Goal: Task Accomplishment & Management: Use online tool/utility

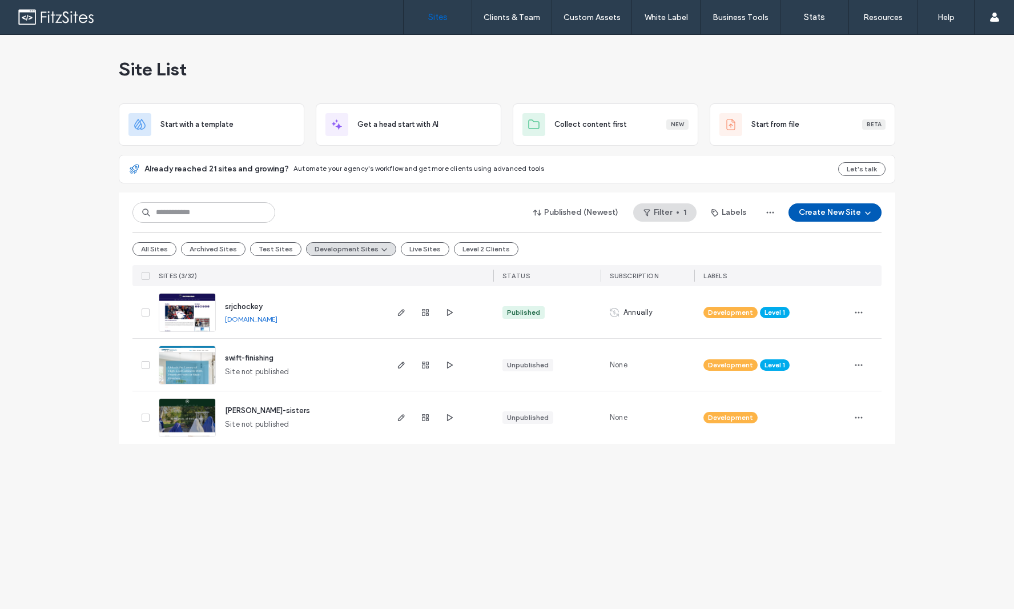
click at [825, 214] on button "Create New Site" at bounding box center [834, 212] width 93 height 18
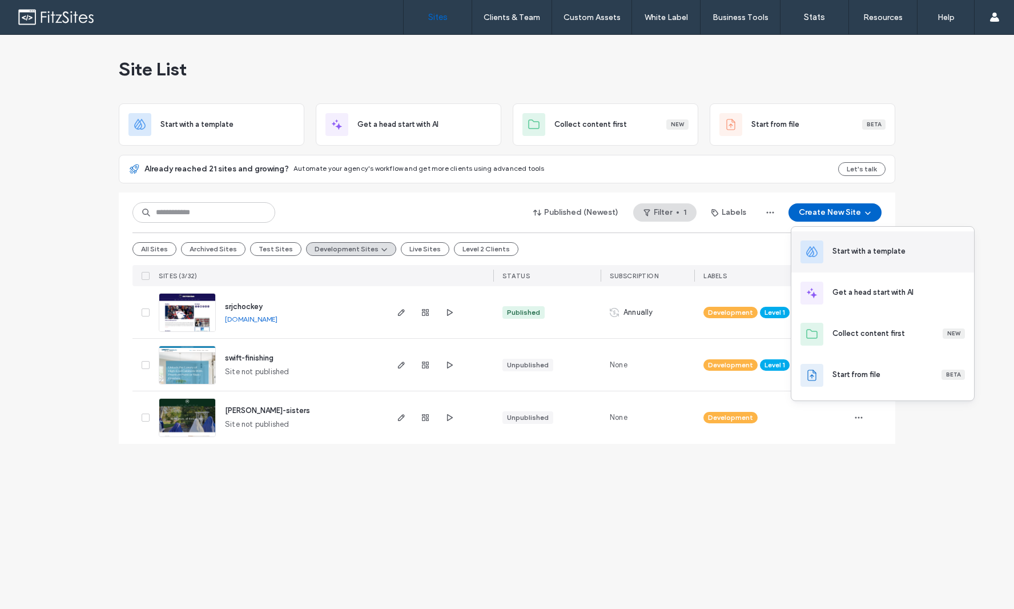
click at [865, 252] on div "Start with a template" at bounding box center [868, 250] width 73 height 11
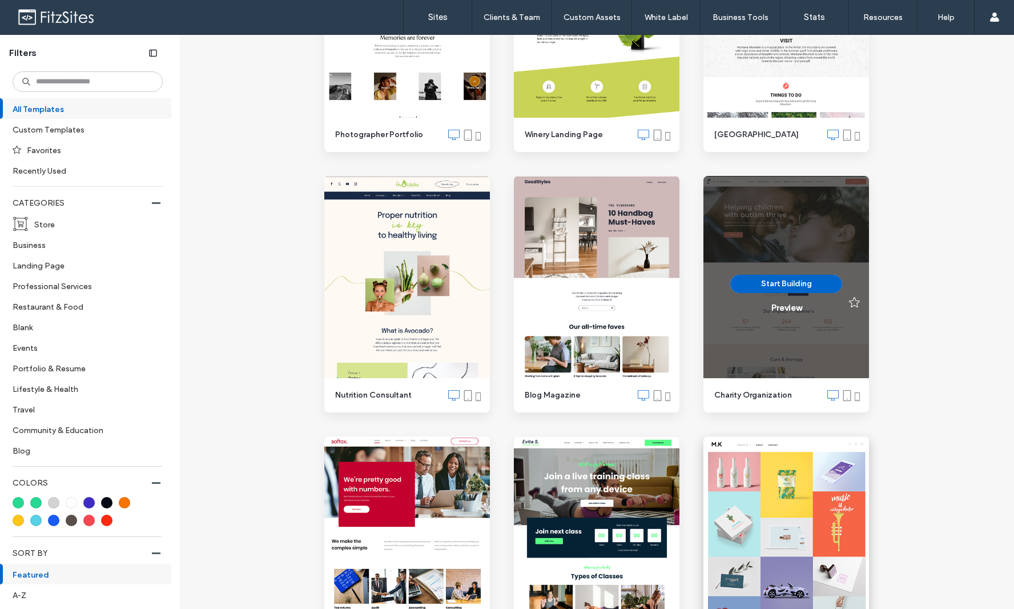
scroll to position [3917, 0]
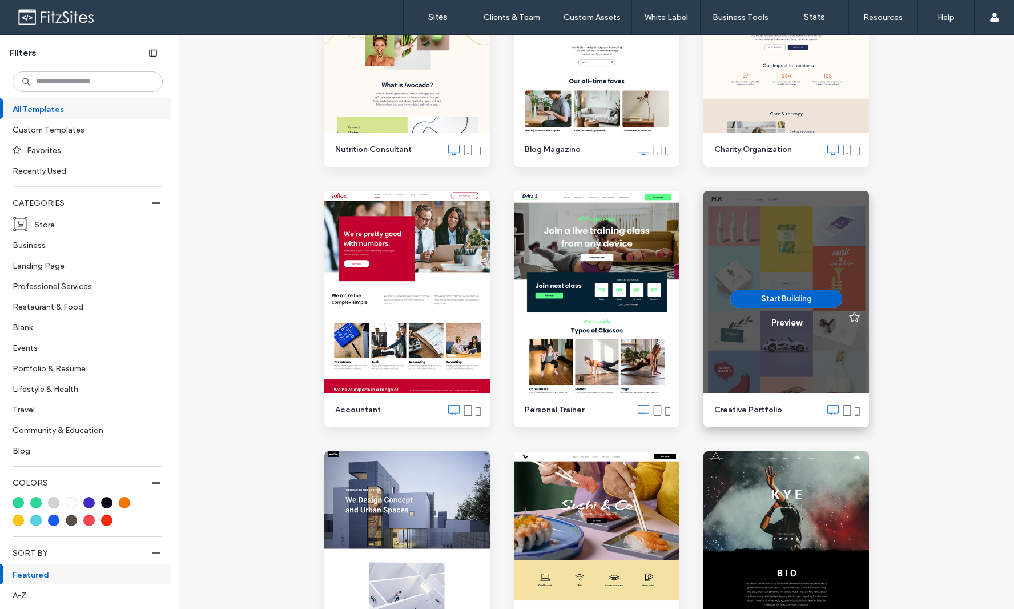
click at [791, 325] on div "Preview" at bounding box center [786, 322] width 30 height 10
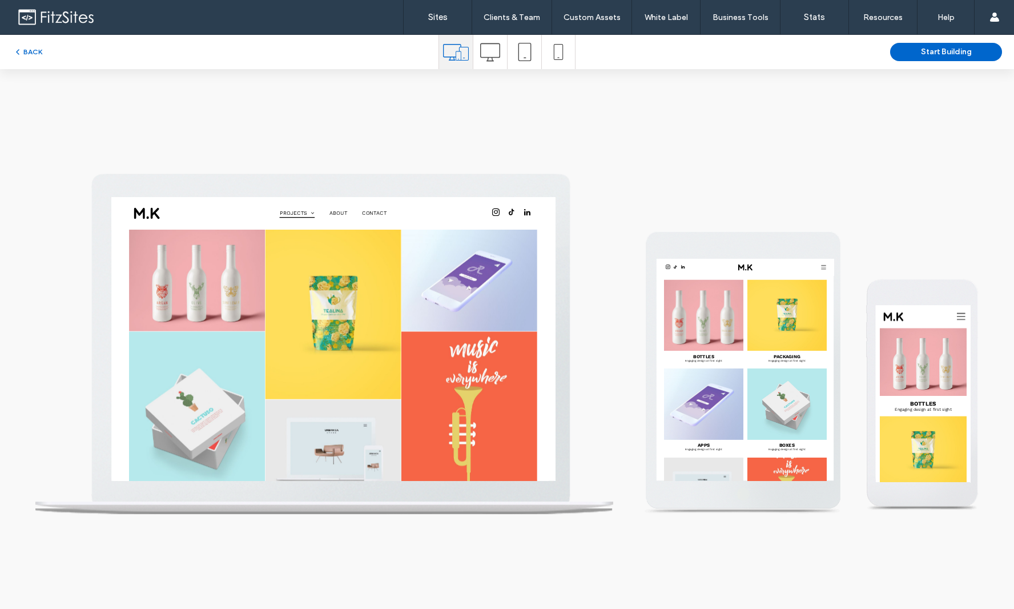
scroll to position [0, 0]
click at [503, 58] on div at bounding box center [490, 52] width 34 height 34
click at [928, 54] on button "Start Building" at bounding box center [946, 52] width 112 height 18
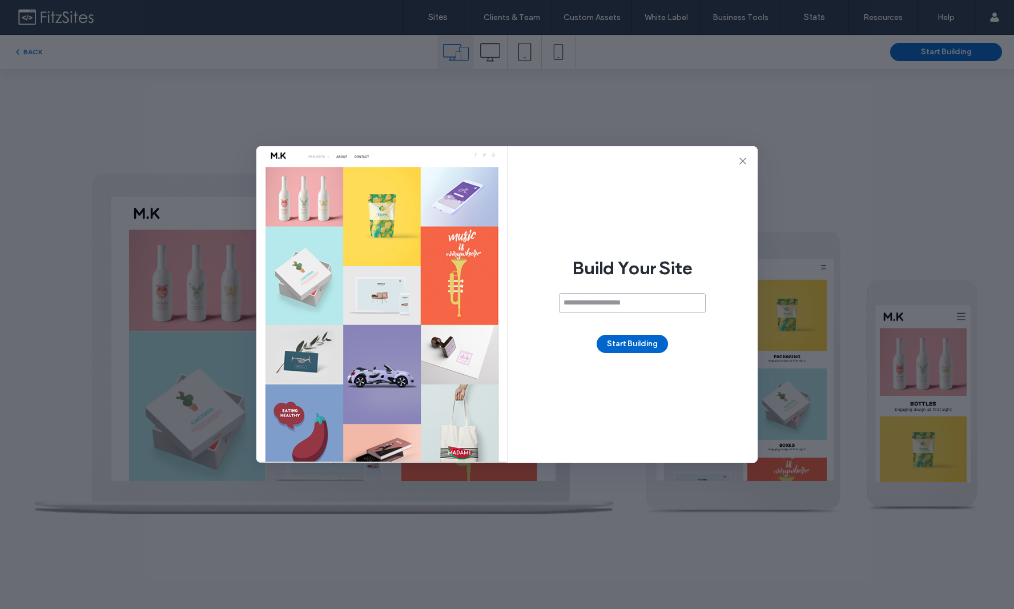
paste input "**********"
type input "**********"
click at [644, 345] on button "Start Building" at bounding box center [632, 344] width 71 height 18
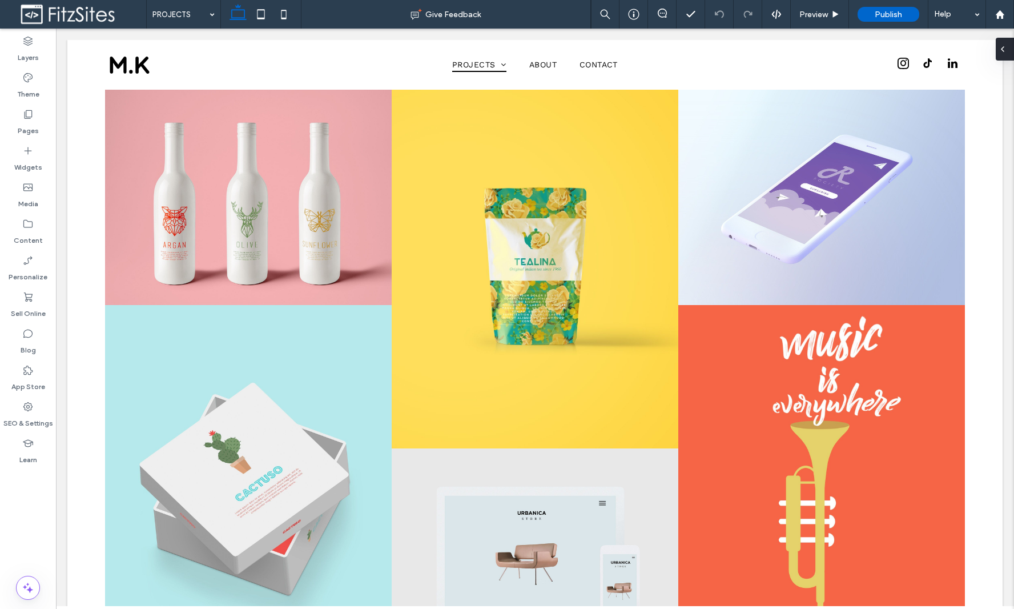
click at [1008, 50] on div at bounding box center [1005, 49] width 18 height 23
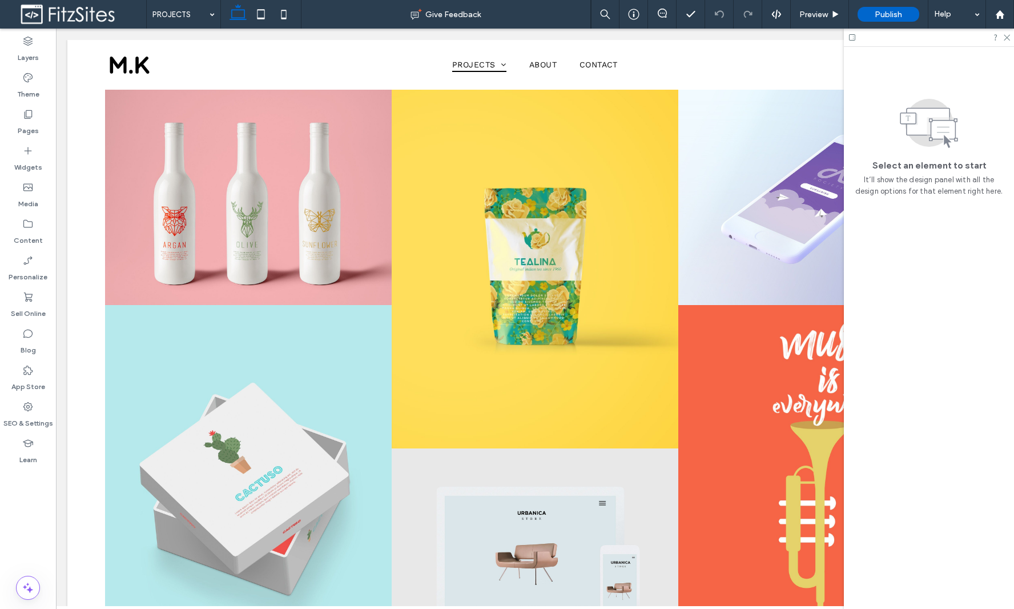
click at [855, 37] on icon at bounding box center [852, 37] width 9 height 9
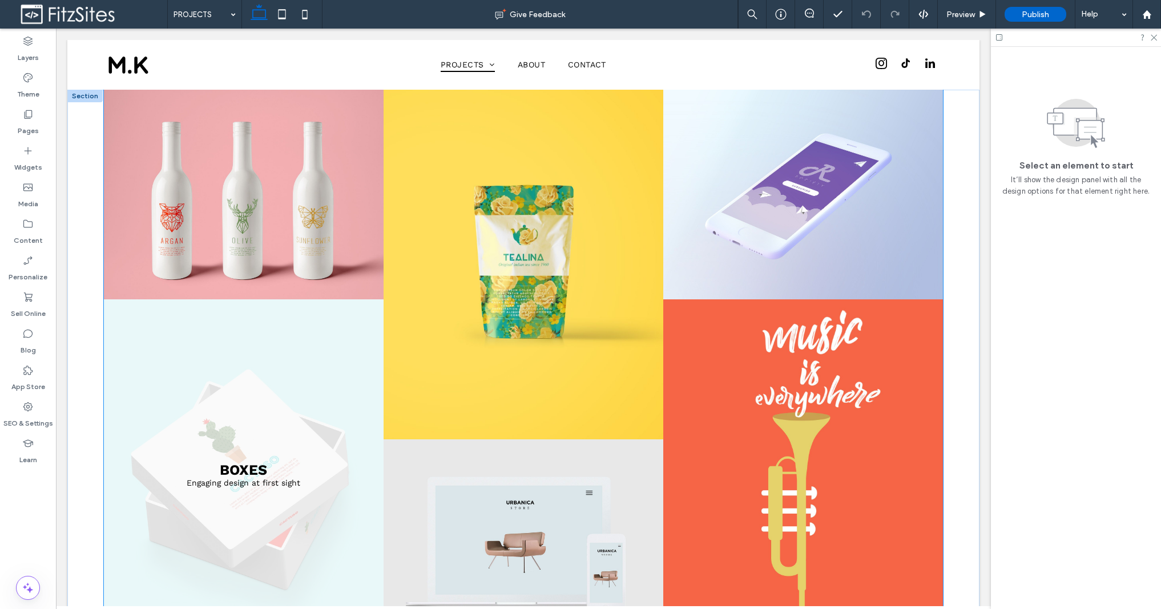
click at [308, 303] on link at bounding box center [243, 474] width 296 height 370
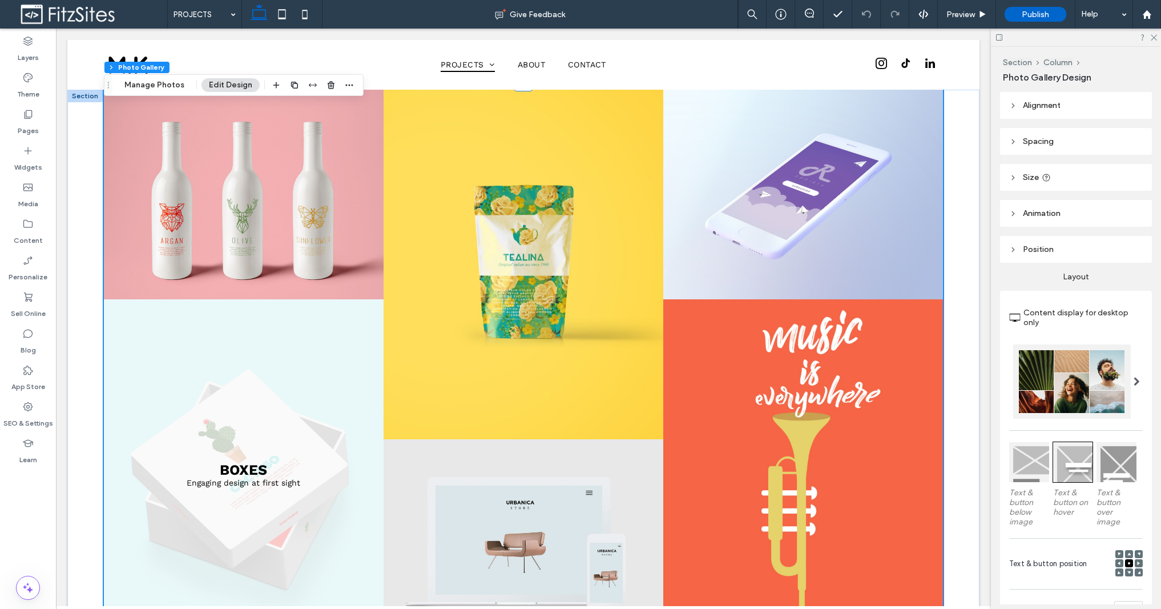
click at [232, 475] on link at bounding box center [243, 474] width 296 height 370
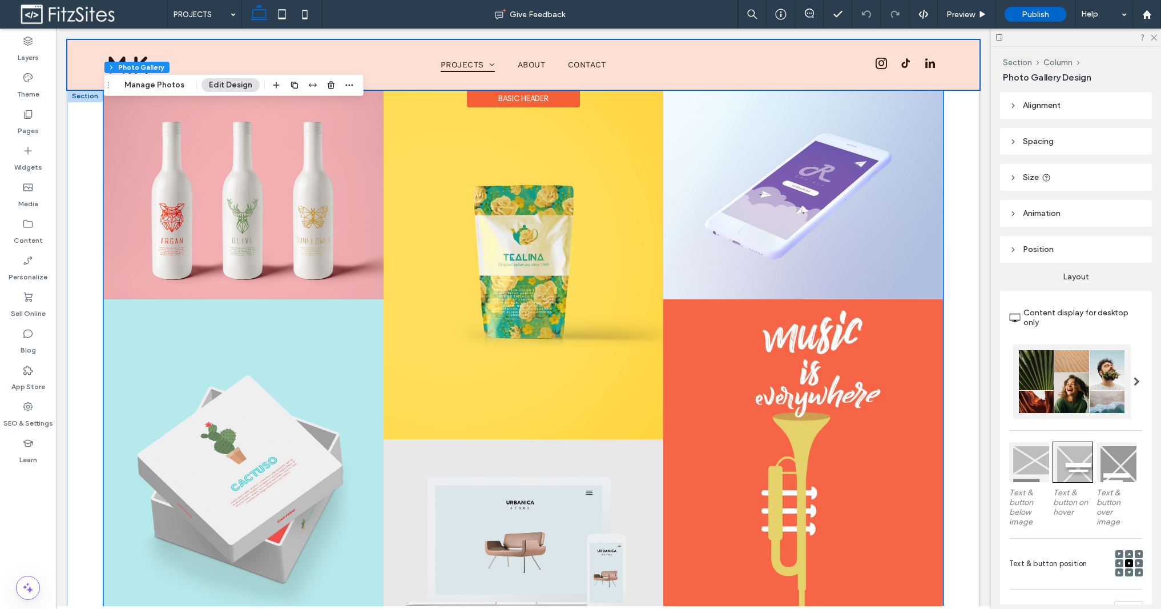
click at [533, 67] on div at bounding box center [523, 65] width 912 height 50
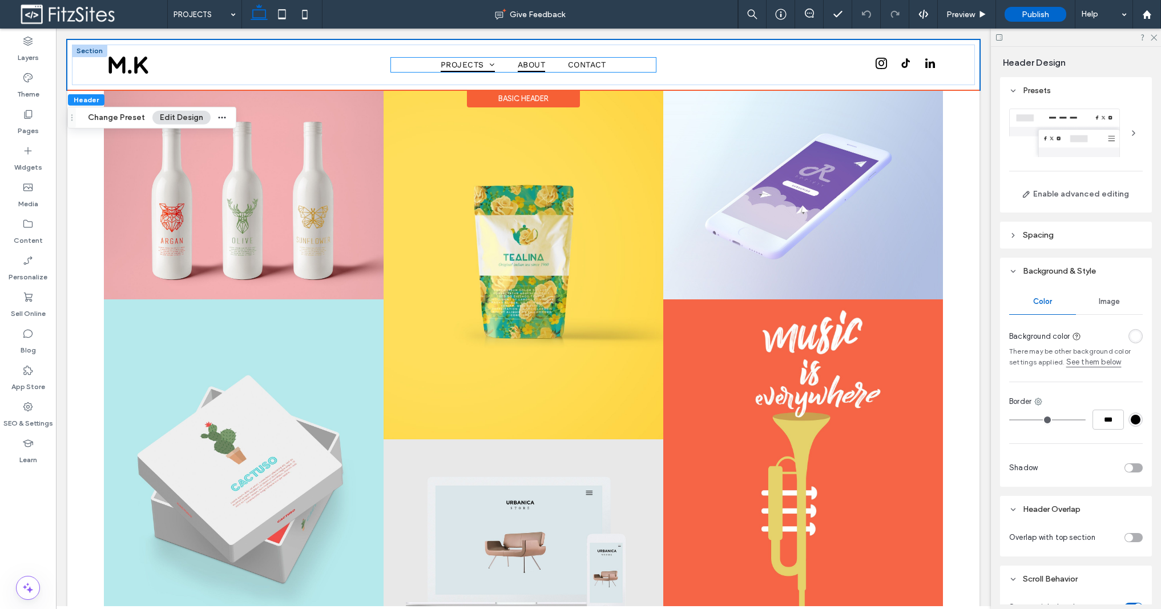
click at [533, 65] on span "ABOUT" at bounding box center [531, 65] width 27 height 15
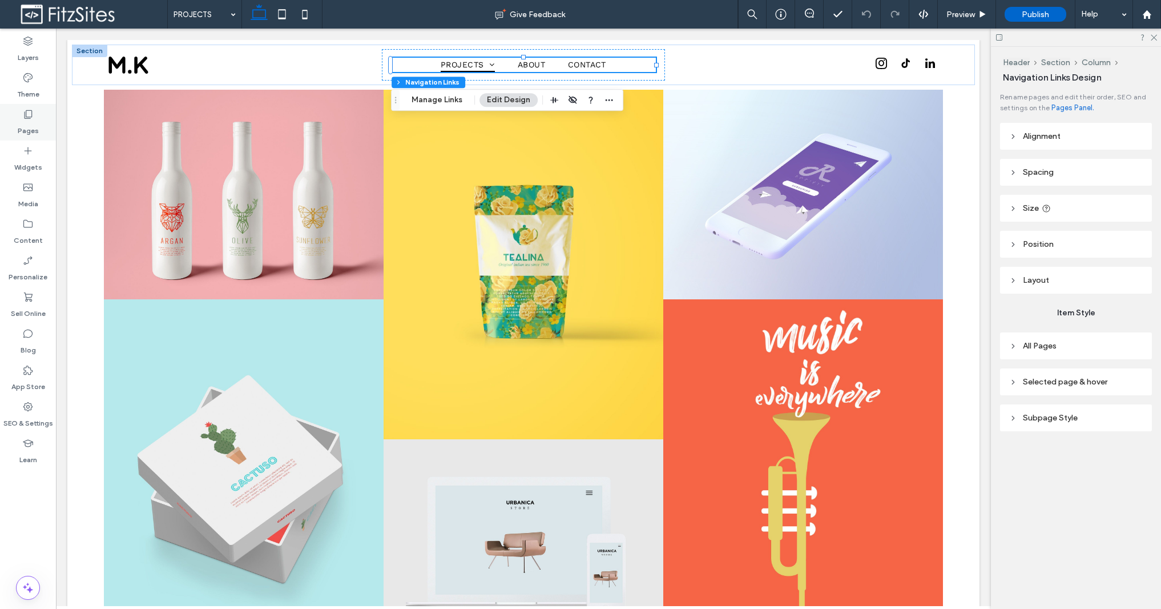
click at [27, 122] on label "Pages" at bounding box center [28, 128] width 21 height 16
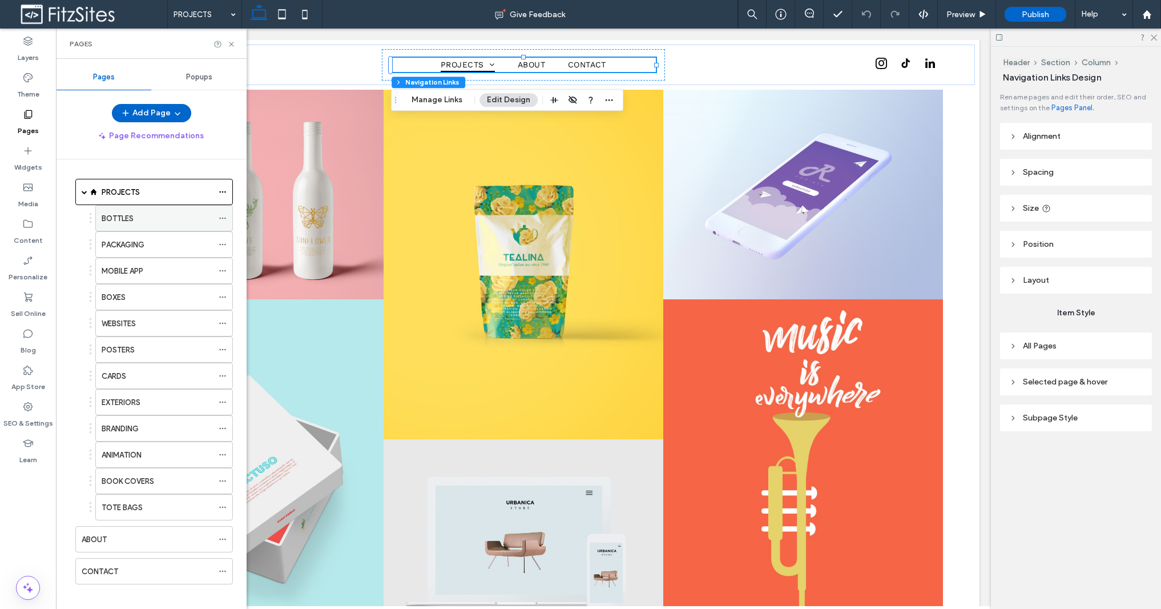
click at [146, 212] on div "BOTTLES" at bounding box center [157, 218] width 111 height 12
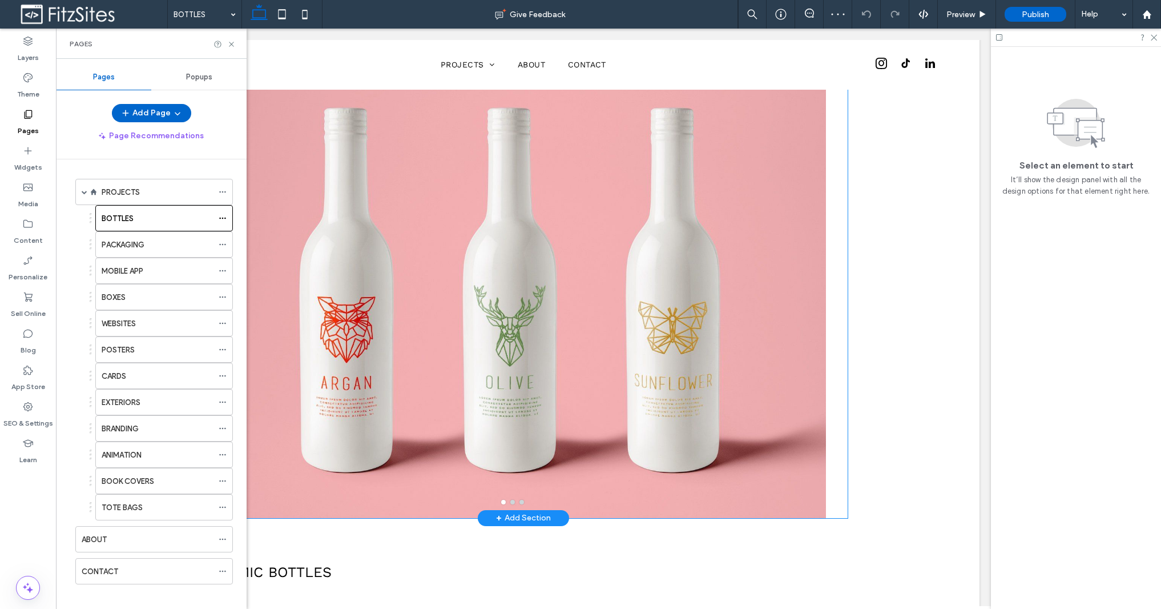
scroll to position [149, 0]
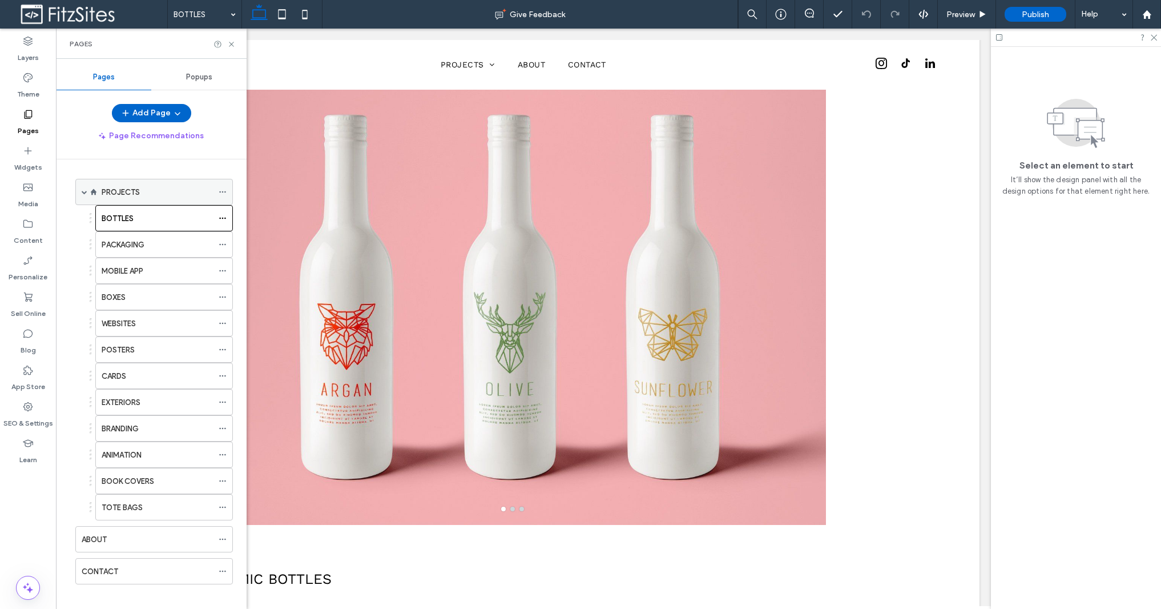
click at [152, 193] on div "PROJECTS" at bounding box center [157, 192] width 111 height 12
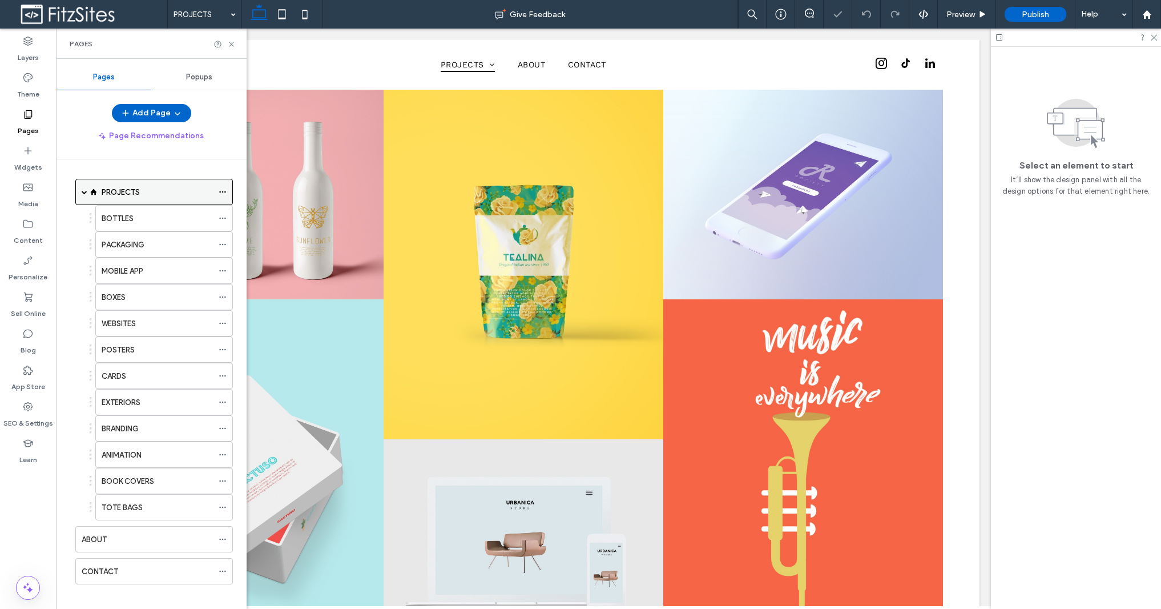
click at [227, 191] on div at bounding box center [226, 191] width 14 height 17
click at [224, 191] on icon at bounding box center [223, 192] width 8 height 8
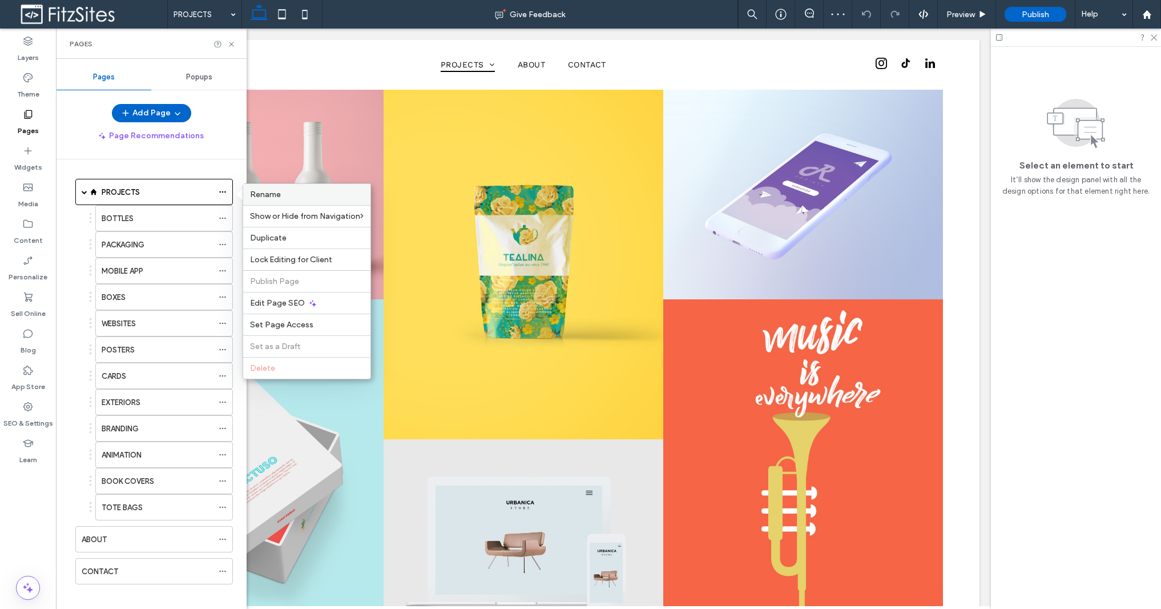
click at [256, 194] on span "Rename" at bounding box center [265, 195] width 31 height 10
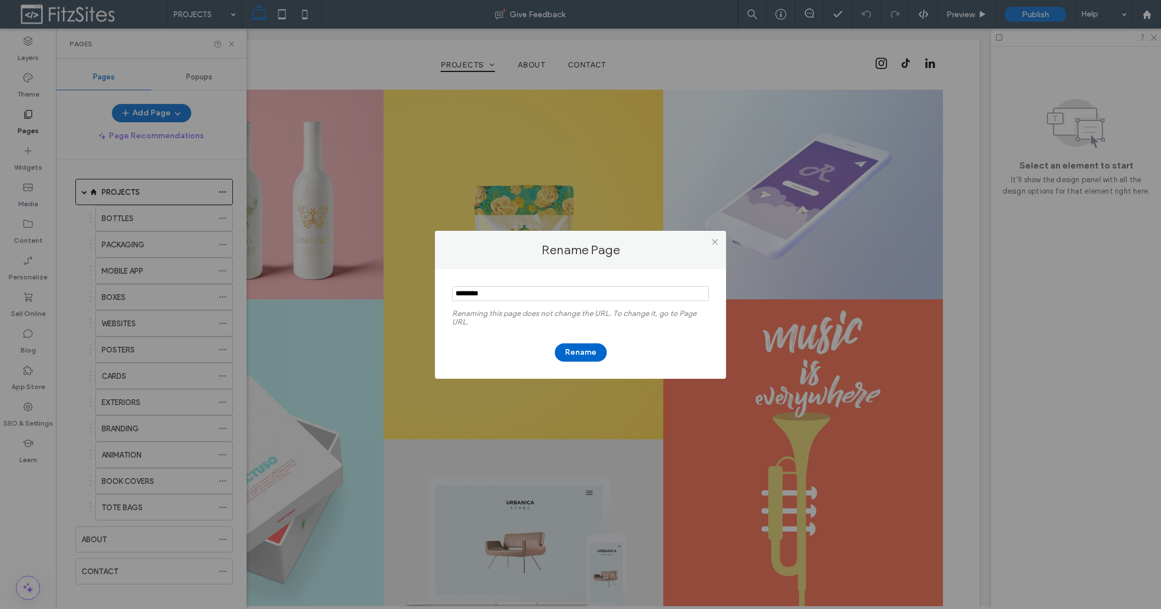
click at [442, 289] on div "Renaming this page does not change the URL. To change it, go to Page URL. Rename" at bounding box center [580, 324] width 291 height 110
type input "****"
click at [573, 355] on button "Rename" at bounding box center [581, 352] width 52 height 18
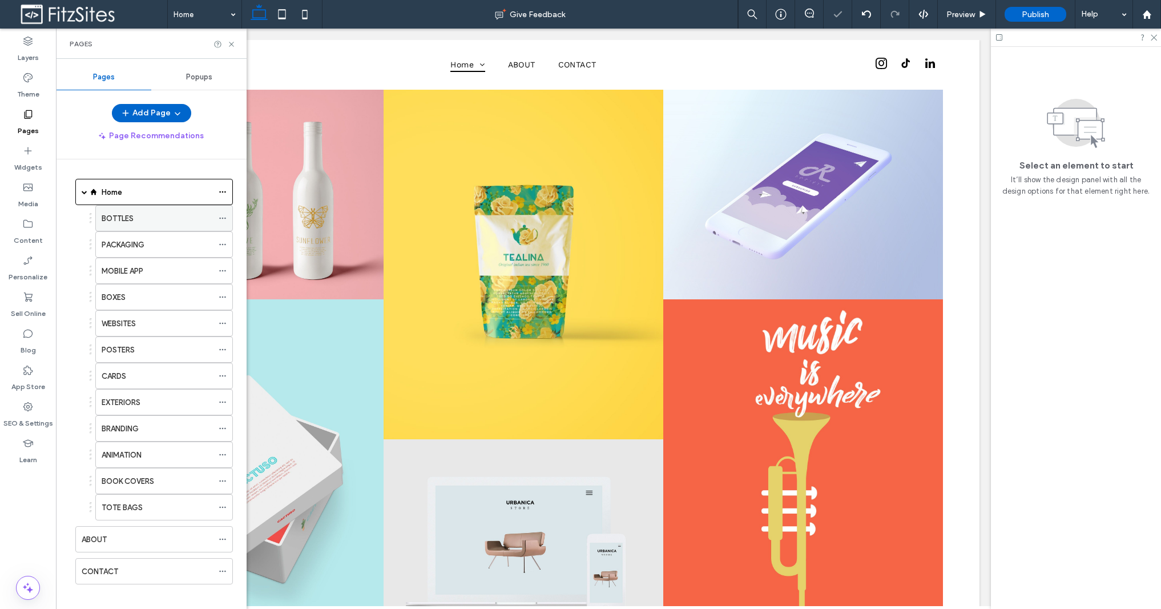
click at [225, 219] on icon at bounding box center [223, 218] width 8 height 8
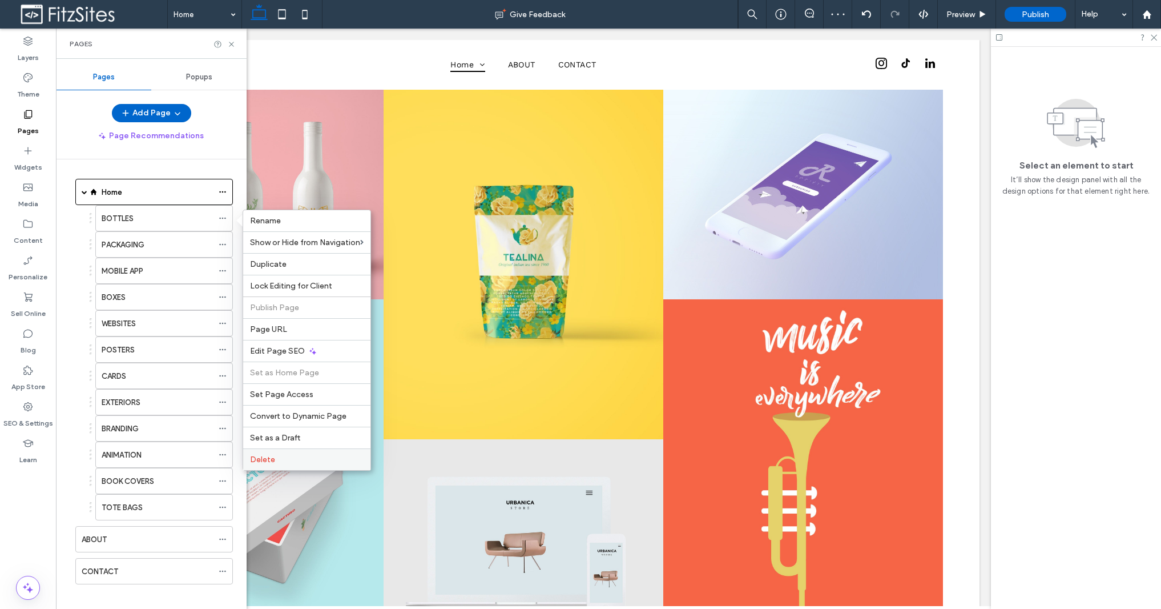
click at [281, 455] on label "Delete" at bounding box center [307, 459] width 114 height 10
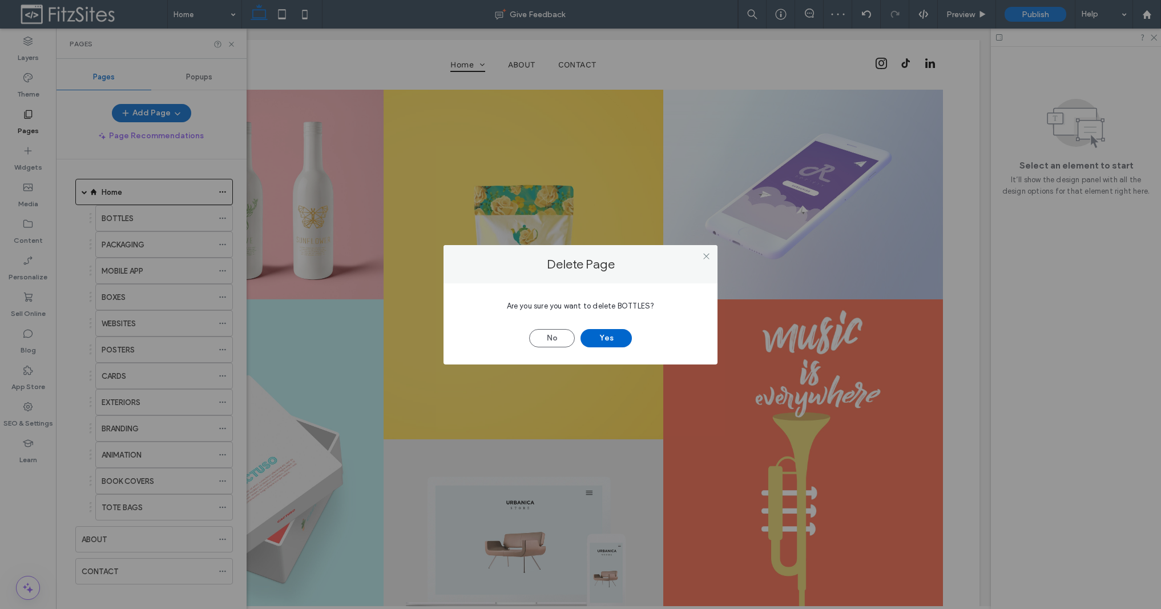
drag, startPoint x: 603, startPoint y: 339, endPoint x: 311, endPoint y: 349, distance: 292.5
click at [602, 338] on button "Yes" at bounding box center [606, 338] width 51 height 18
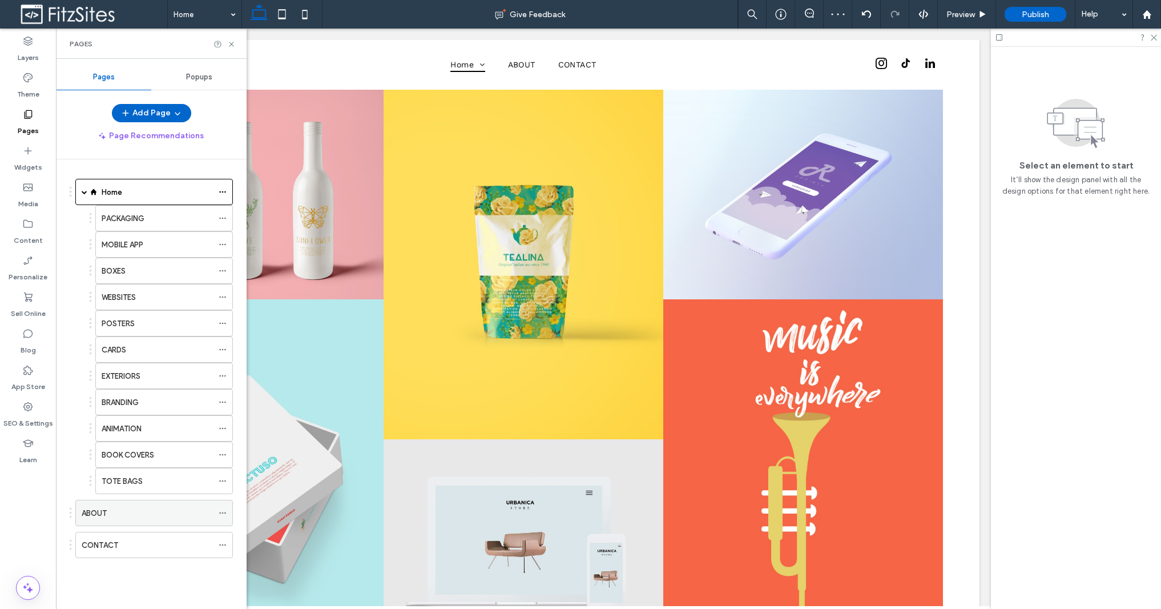
click at [166, 514] on div "ABOUT" at bounding box center [147, 513] width 131 height 12
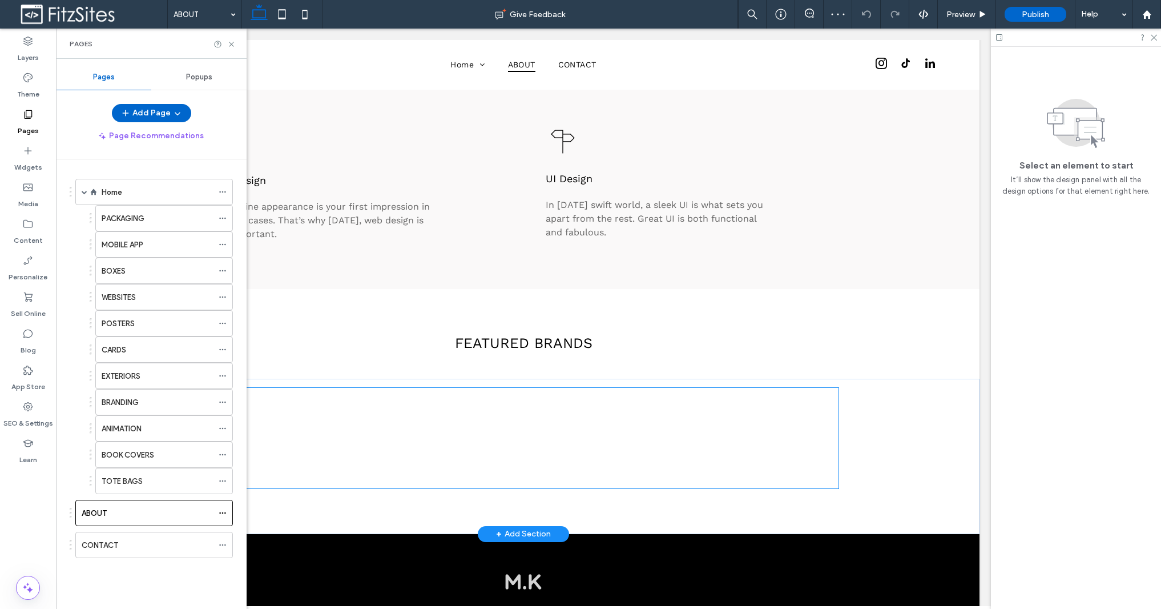
scroll to position [842, 0]
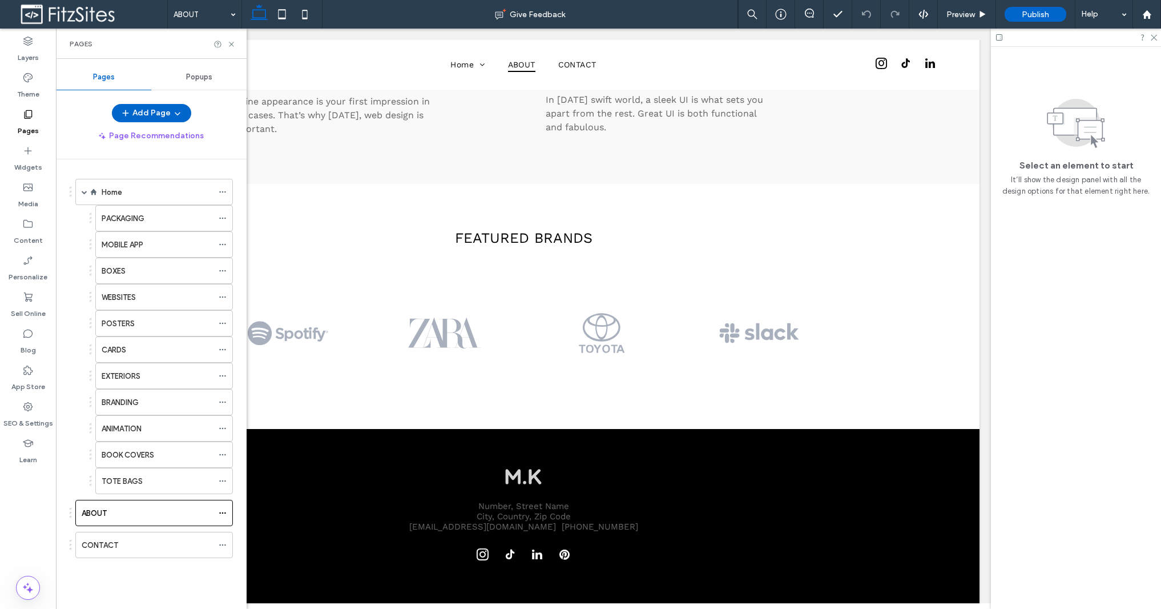
click at [142, 546] on div "CONTACT" at bounding box center [147, 545] width 131 height 12
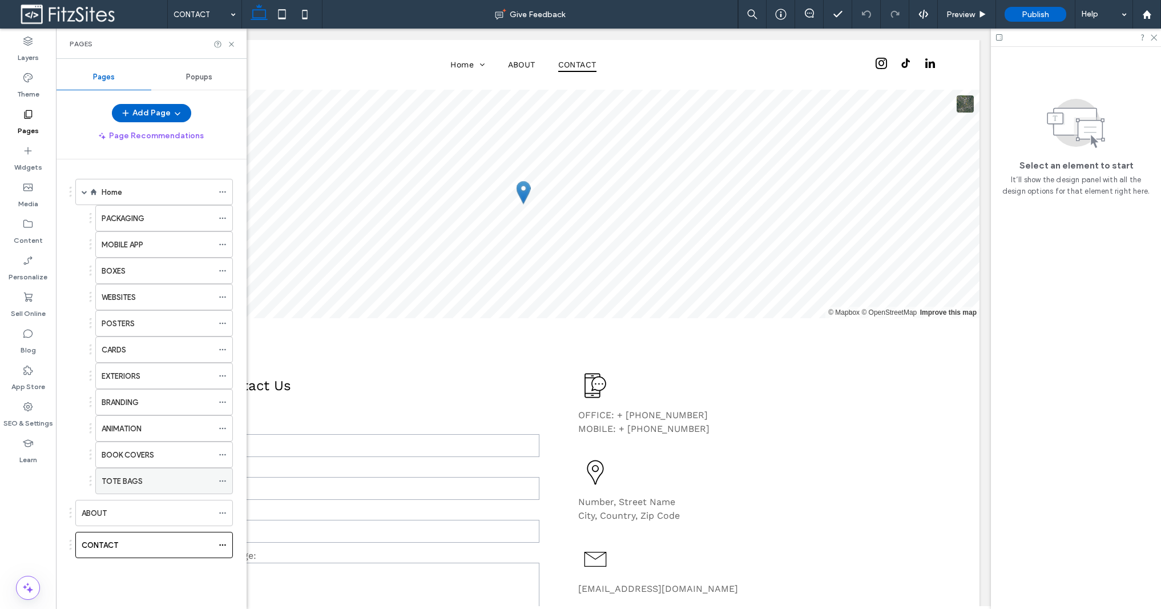
click at [167, 485] on div "TOTE BAGS" at bounding box center [157, 481] width 111 height 12
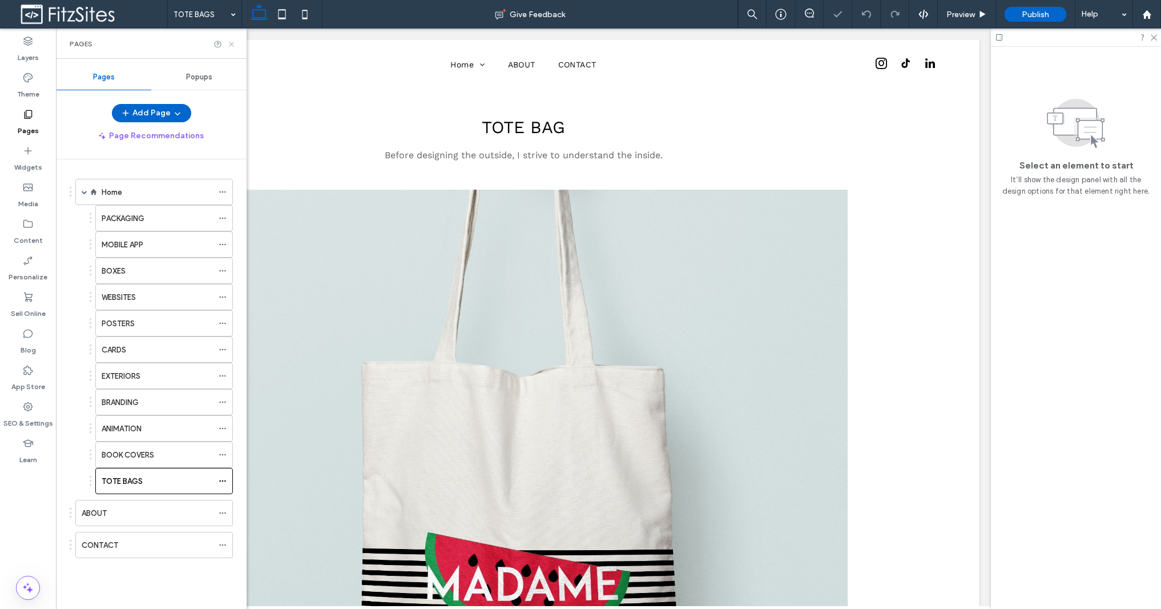
drag, startPoint x: 231, startPoint y: 45, endPoint x: 386, endPoint y: 192, distance: 214.0
click at [231, 45] on icon at bounding box center [231, 44] width 9 height 9
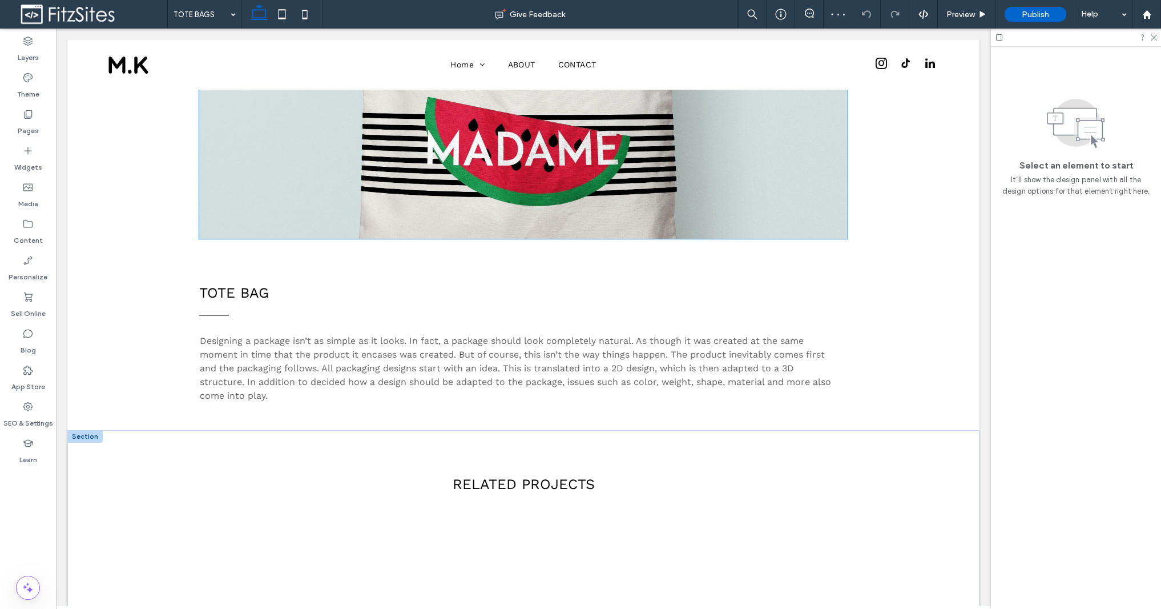
scroll to position [813, 0]
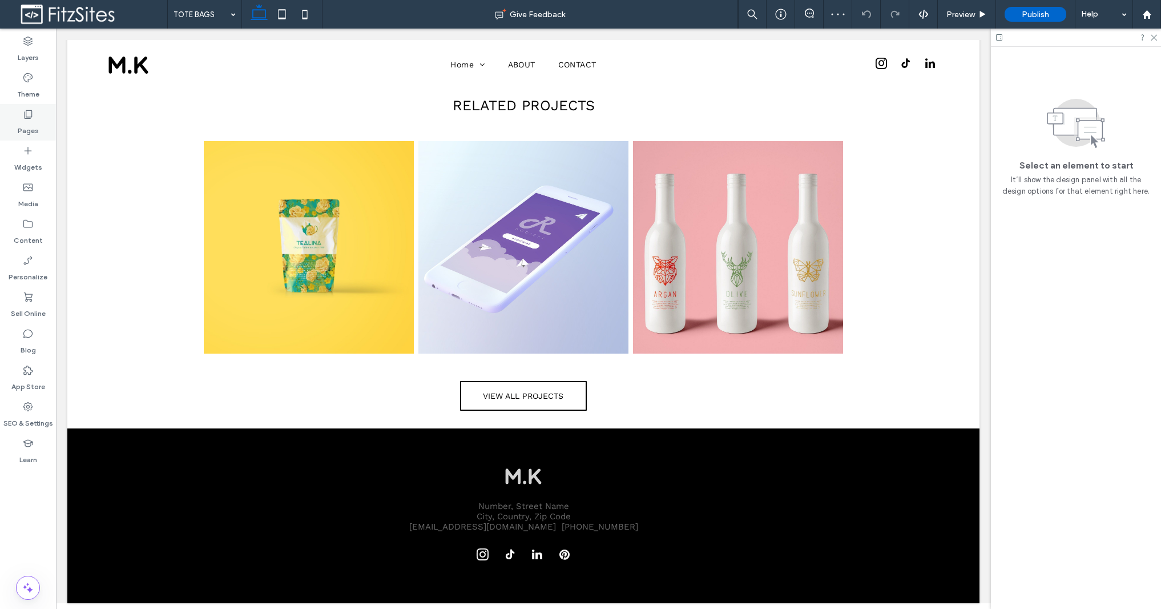
drag, startPoint x: 29, startPoint y: 118, endPoint x: 30, endPoint y: 125, distance: 7.6
click at [29, 119] on use at bounding box center [29, 114] width 8 height 9
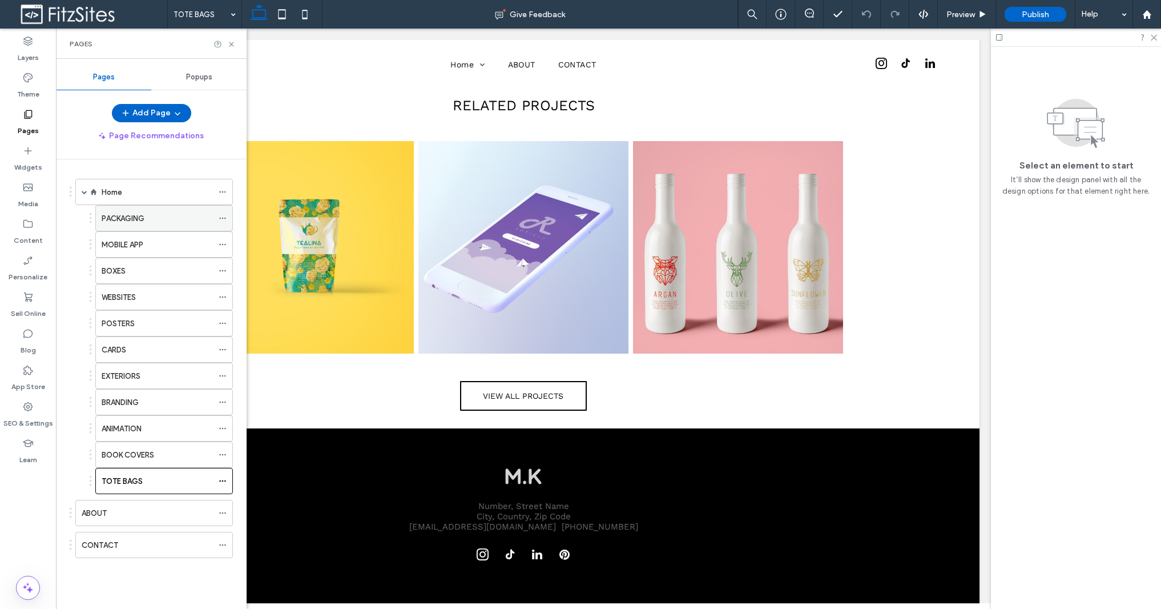
click at [220, 217] on use at bounding box center [222, 218] width 6 height 2
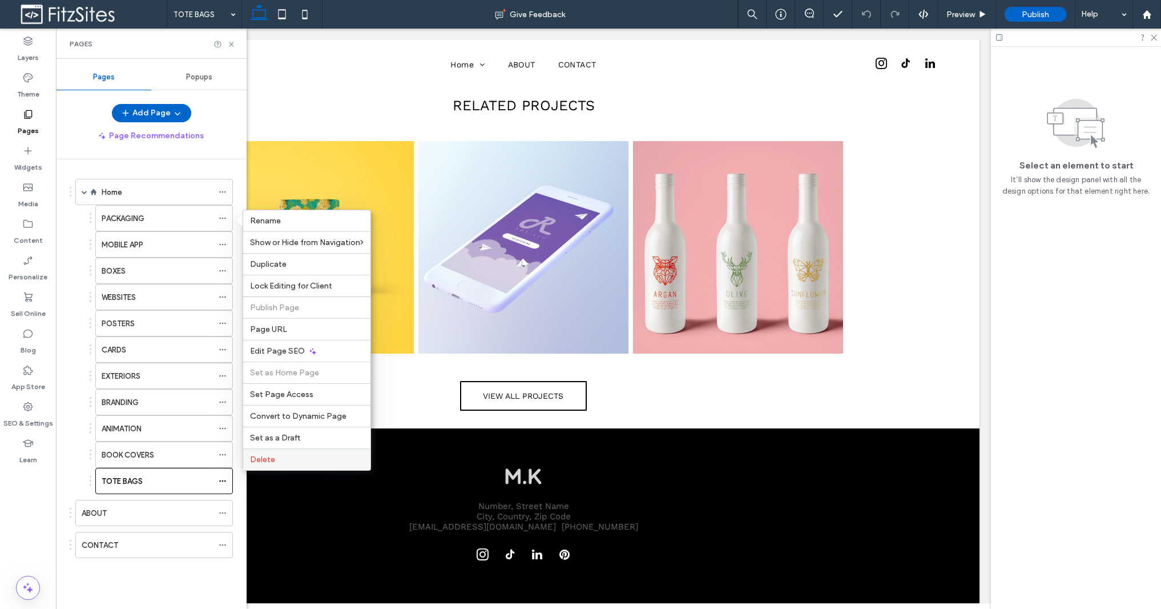
click at [275, 454] on label "Delete" at bounding box center [307, 459] width 114 height 10
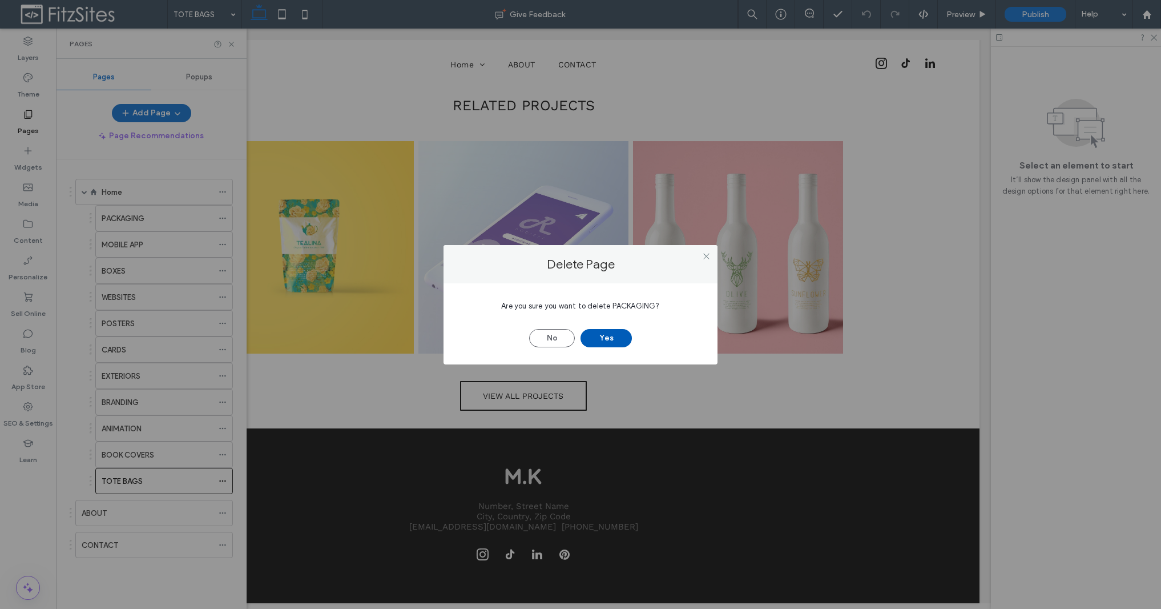
click at [612, 335] on button "Yes" at bounding box center [606, 338] width 51 height 18
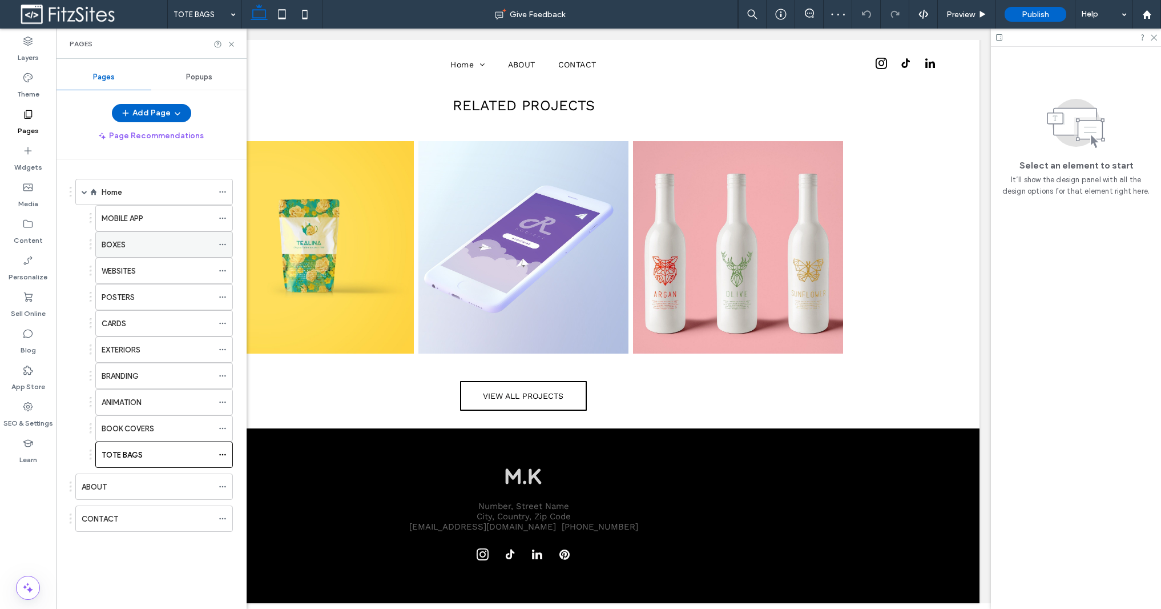
click at [220, 245] on icon at bounding box center [223, 244] width 8 height 8
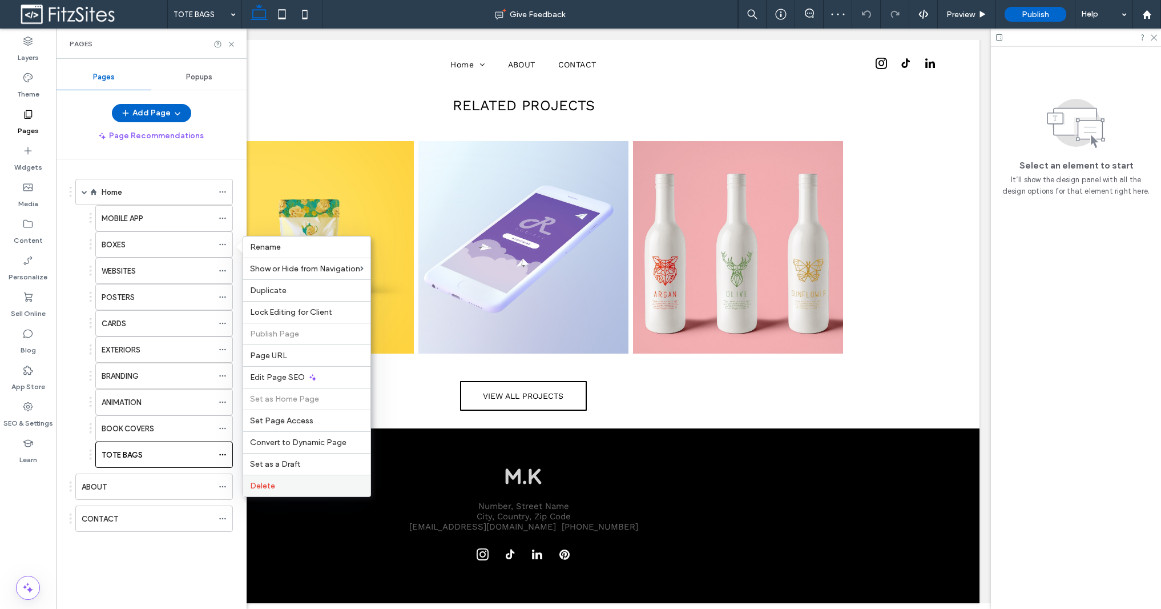
click at [300, 478] on div "Delete" at bounding box center [306, 485] width 127 height 22
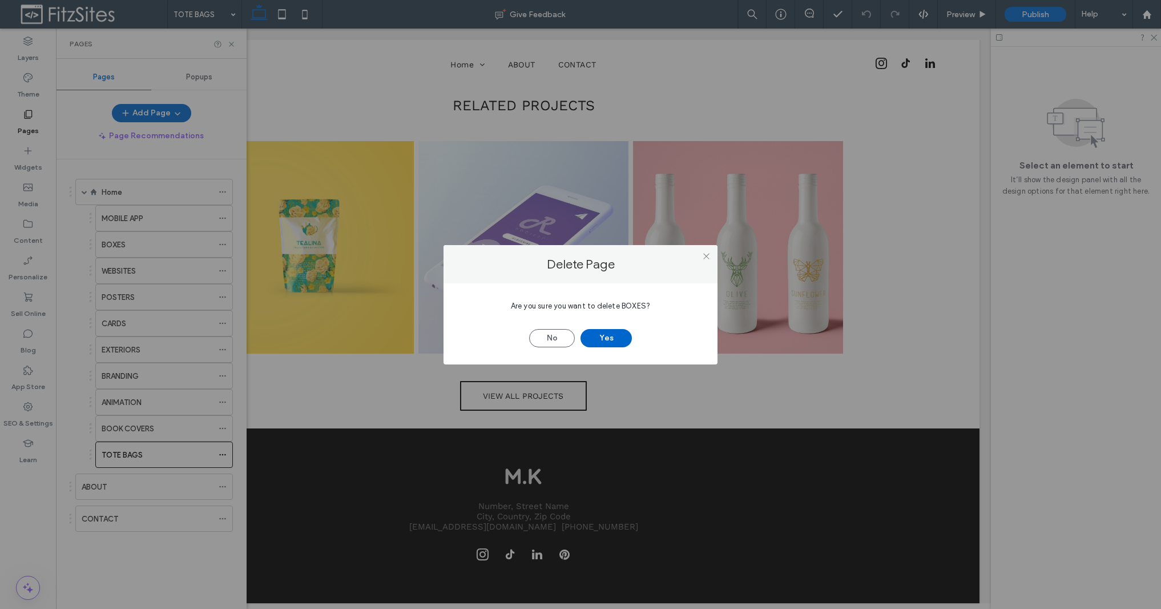
click at [617, 338] on button "Yes" at bounding box center [606, 338] width 51 height 18
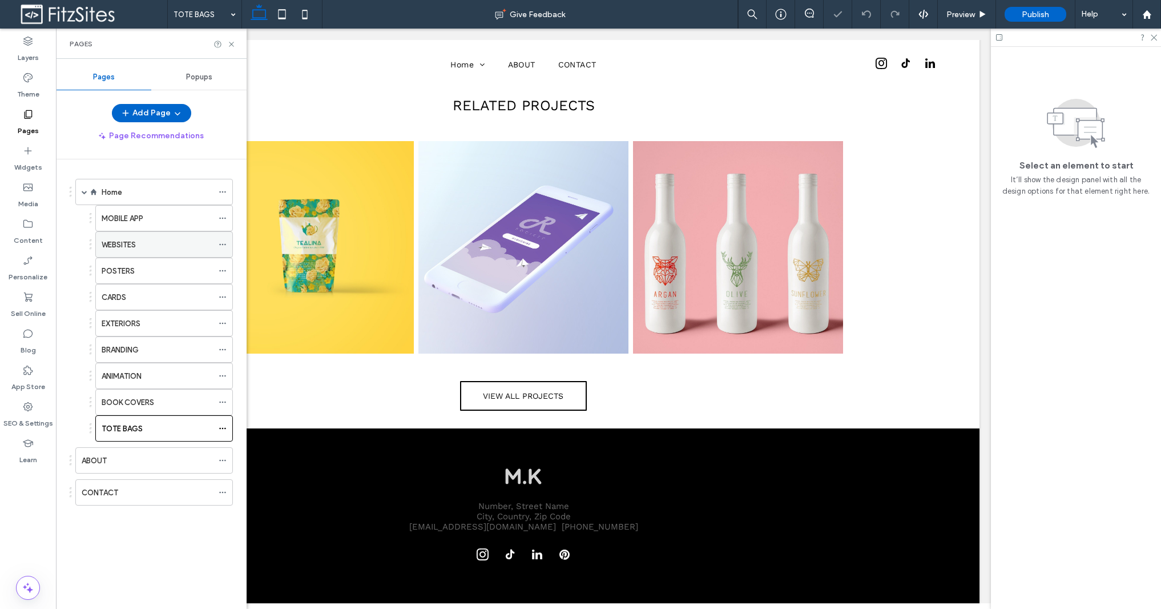
click at [223, 245] on icon at bounding box center [223, 244] width 8 height 8
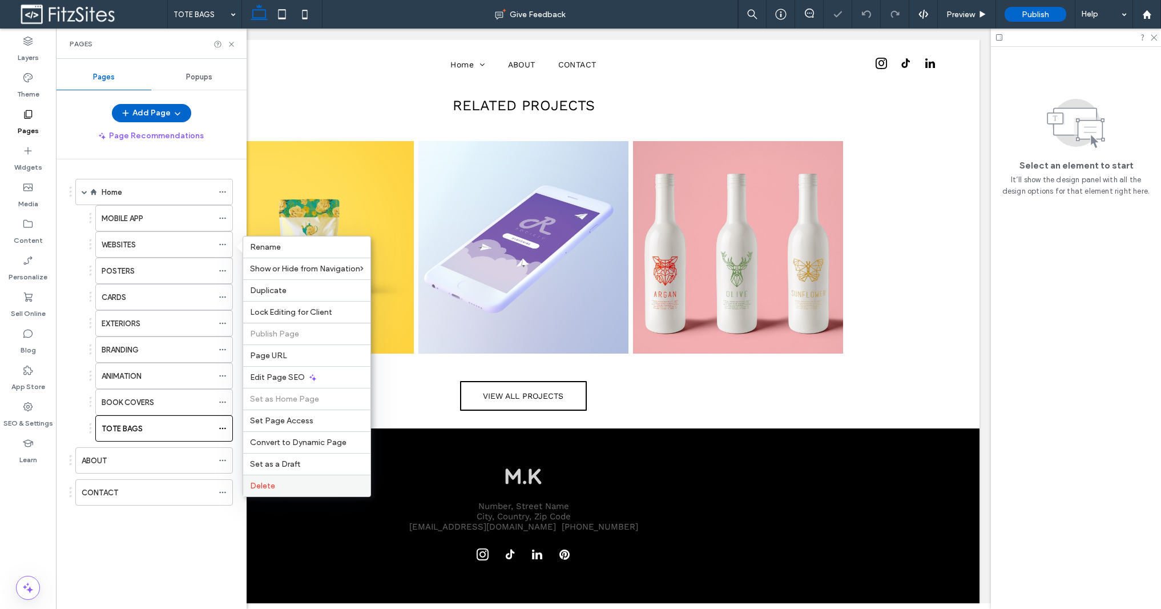
click at [299, 489] on label "Delete" at bounding box center [307, 486] width 114 height 10
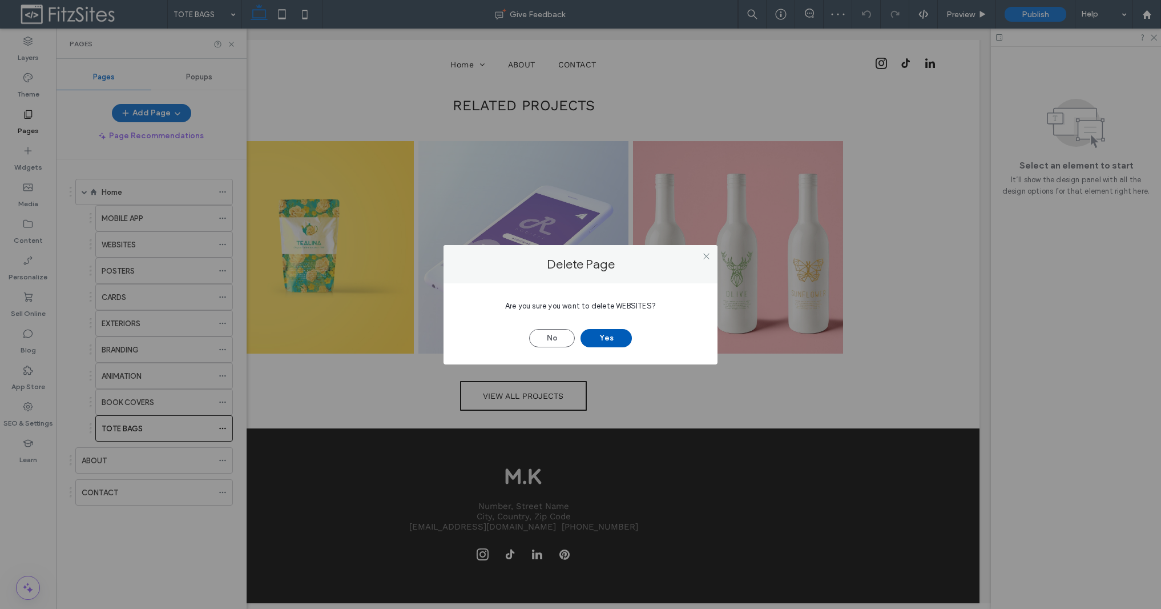
click at [612, 343] on button "Yes" at bounding box center [606, 338] width 51 height 18
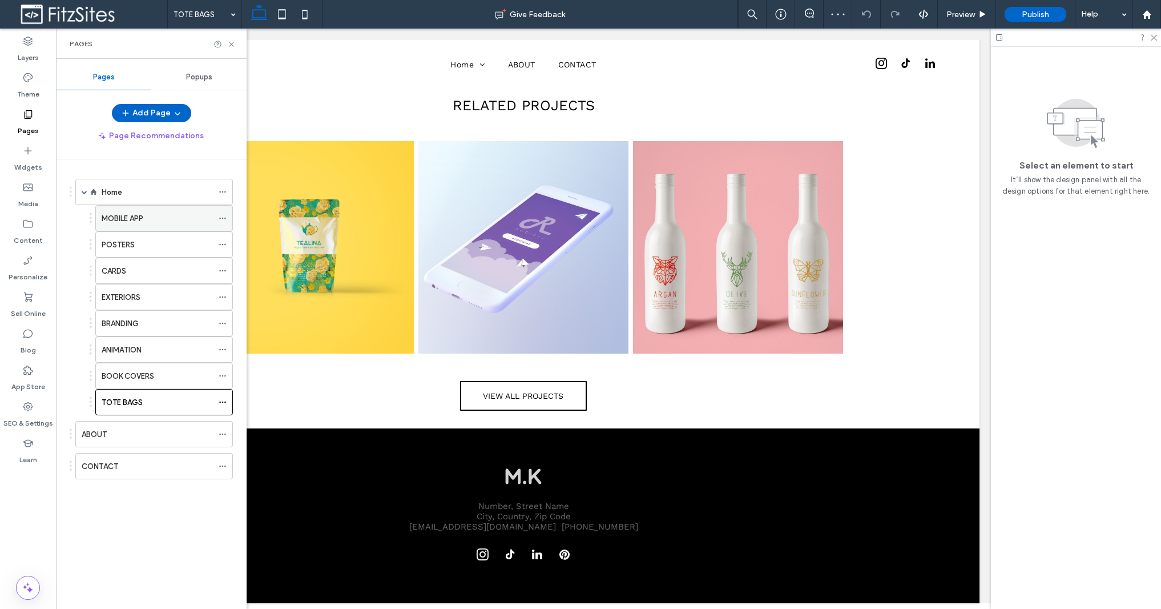
click at [224, 220] on icon at bounding box center [223, 218] width 8 height 8
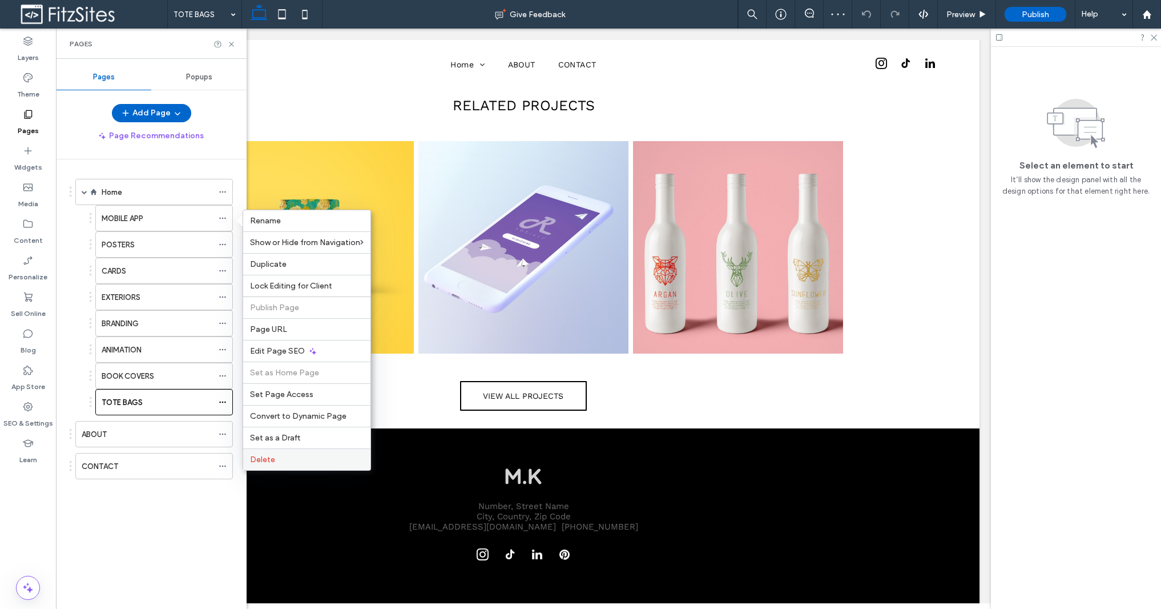
click at [296, 453] on div "Delete" at bounding box center [306, 459] width 127 height 22
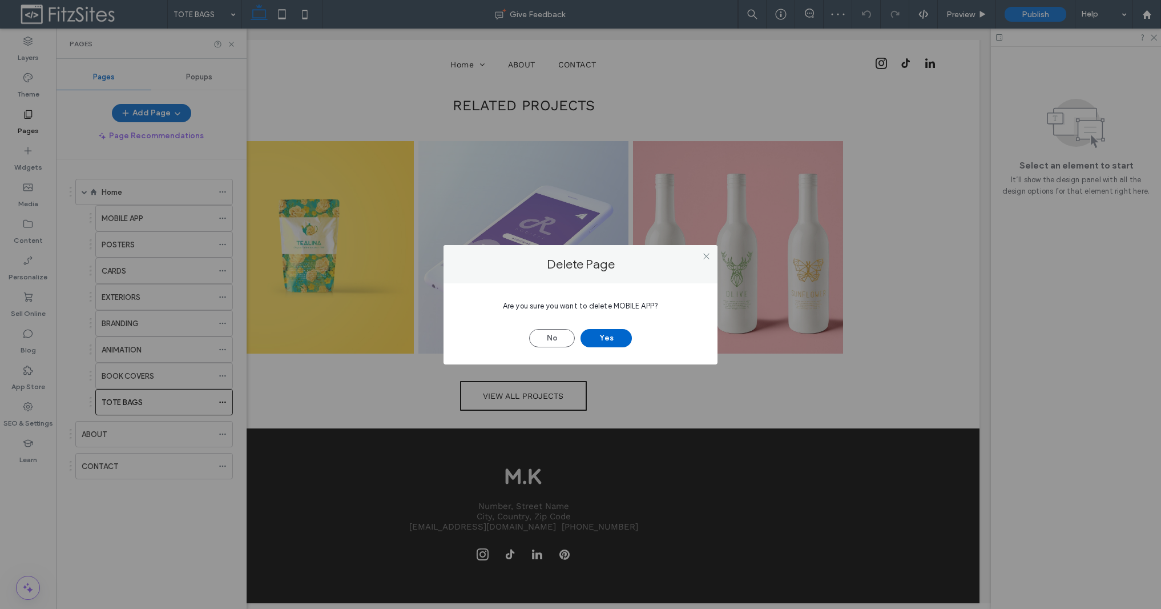
drag, startPoint x: 595, startPoint y: 339, endPoint x: 473, endPoint y: 327, distance: 122.1
click at [595, 339] on button "Yes" at bounding box center [606, 338] width 51 height 18
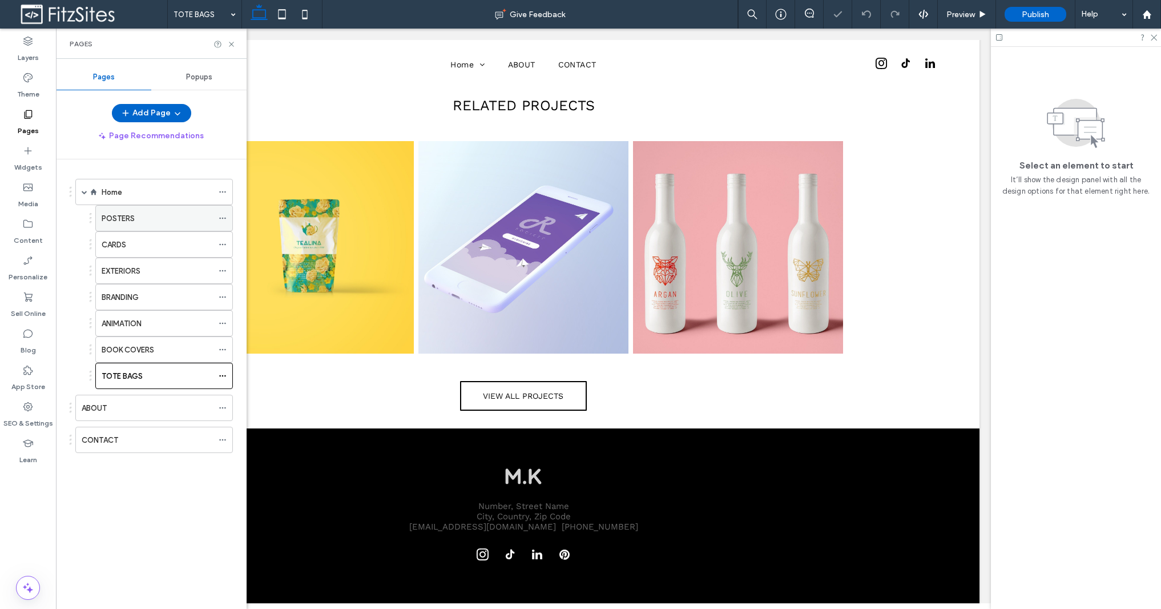
click at [223, 219] on icon at bounding box center [223, 218] width 8 height 8
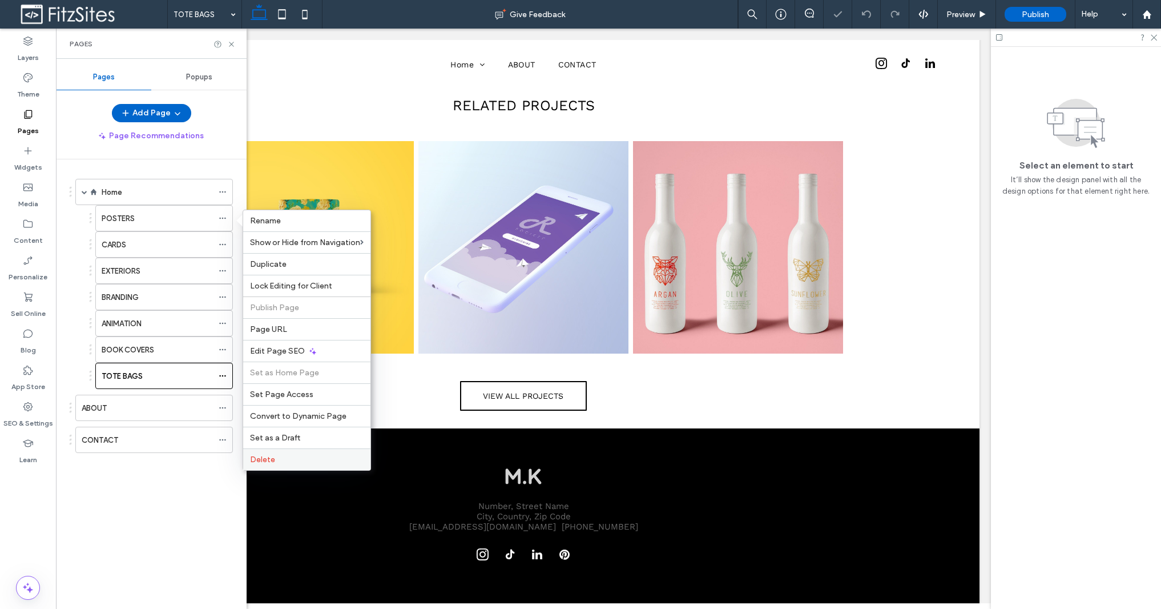
click at [305, 459] on label "Delete" at bounding box center [307, 459] width 114 height 10
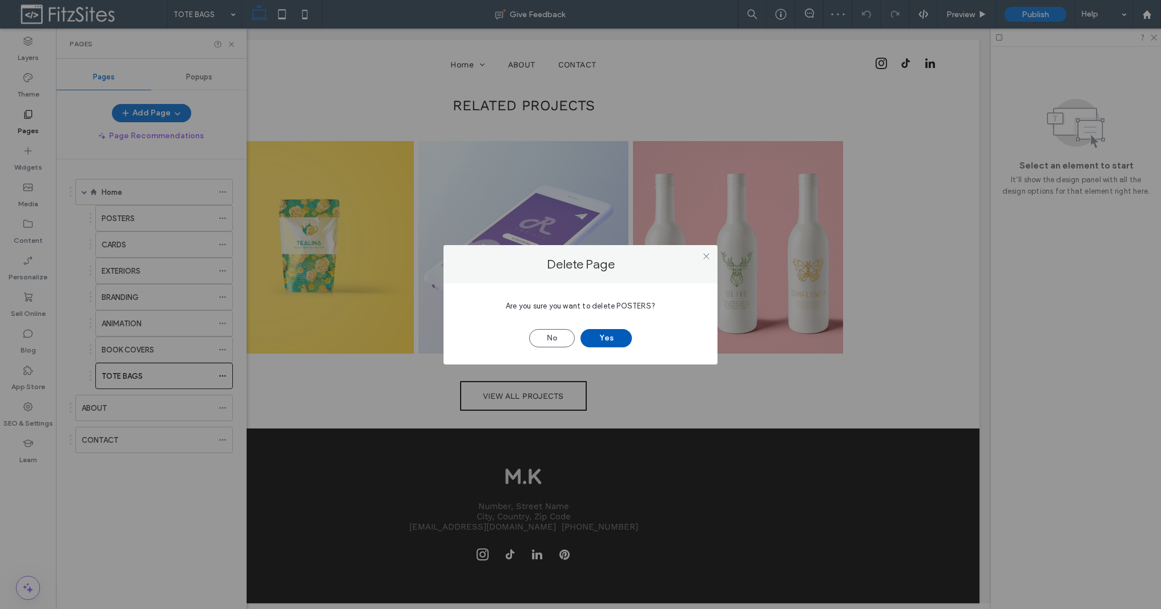
click at [623, 341] on button "Yes" at bounding box center [606, 338] width 51 height 18
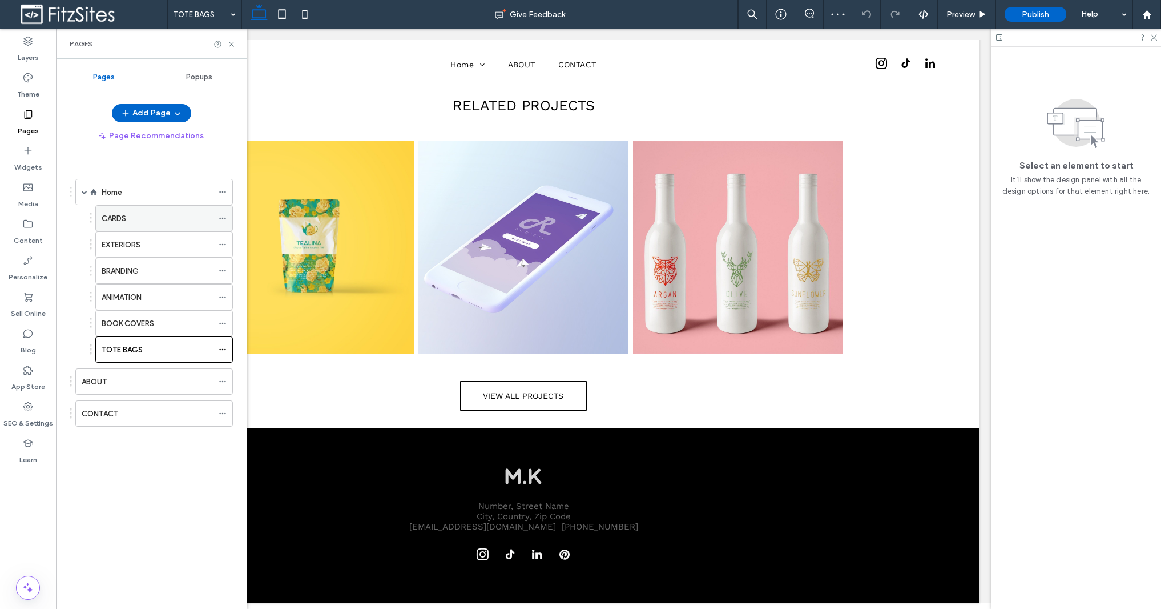
click at [223, 220] on icon at bounding box center [223, 218] width 8 height 8
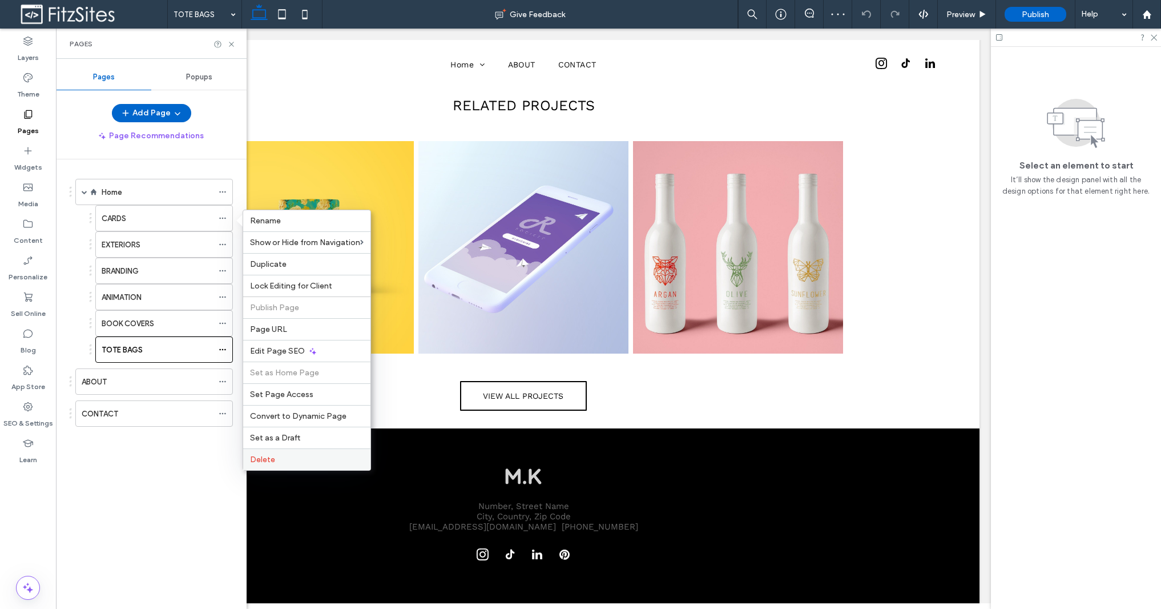
click at [342, 466] on div "Delete" at bounding box center [306, 459] width 127 height 22
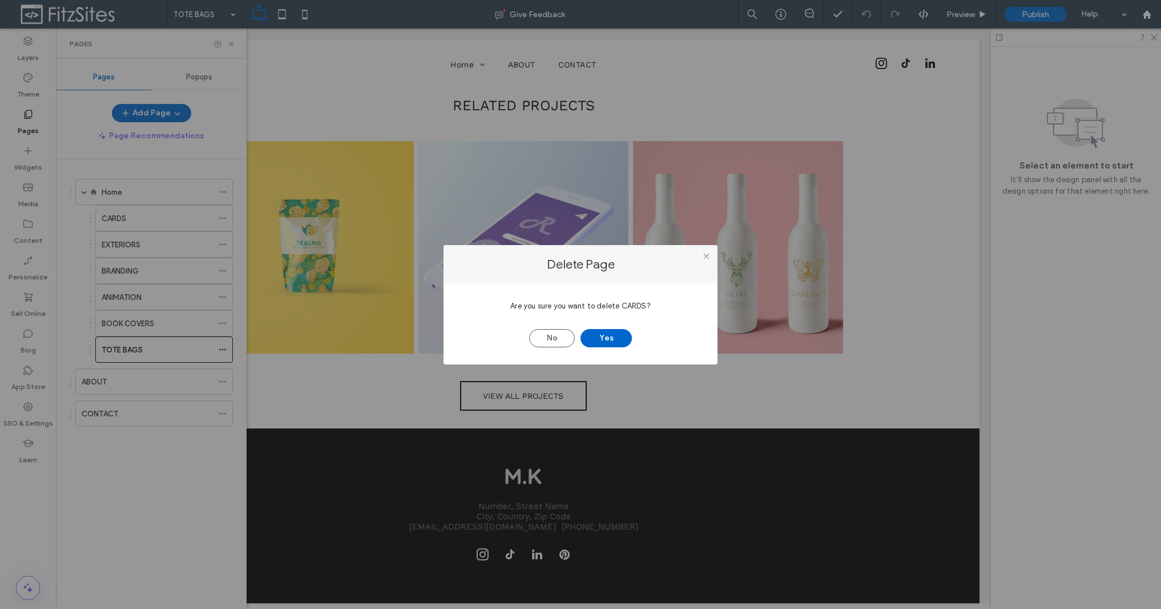
drag, startPoint x: 608, startPoint y: 345, endPoint x: 238, endPoint y: 267, distance: 378.2
click at [609, 345] on button "Yes" at bounding box center [606, 338] width 51 height 18
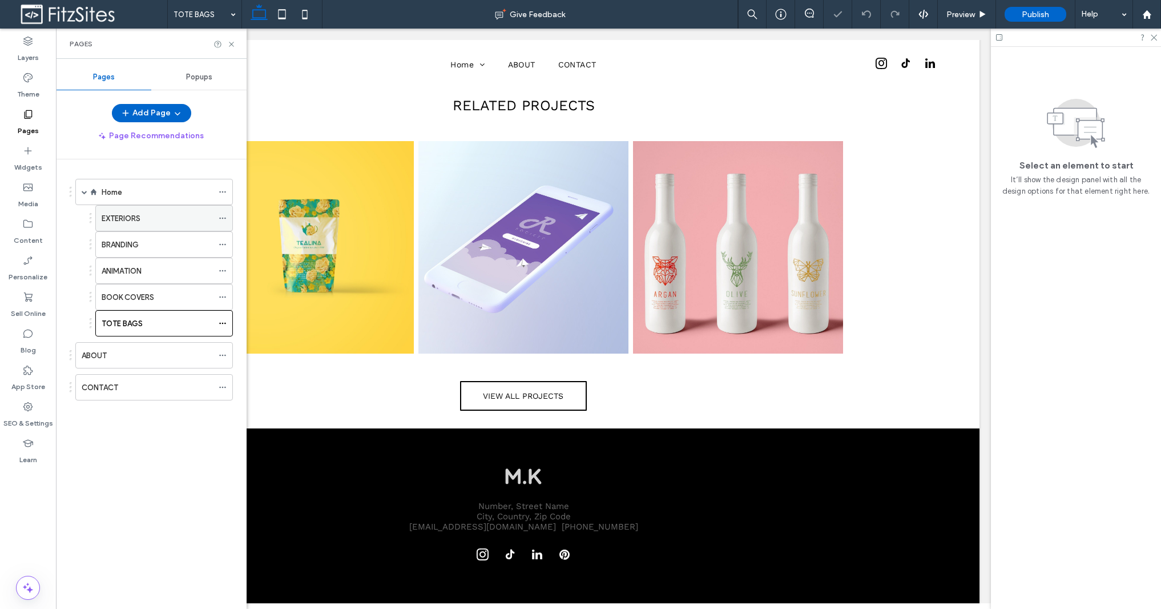
click at [223, 219] on icon at bounding box center [223, 218] width 8 height 8
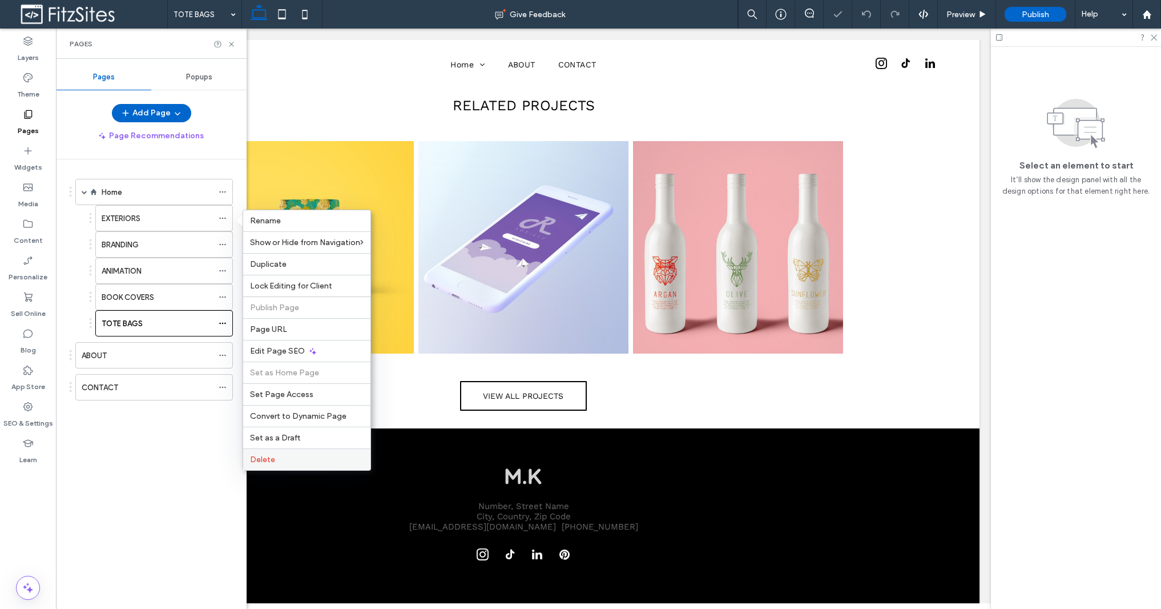
click at [306, 450] on div "Delete" at bounding box center [306, 459] width 127 height 22
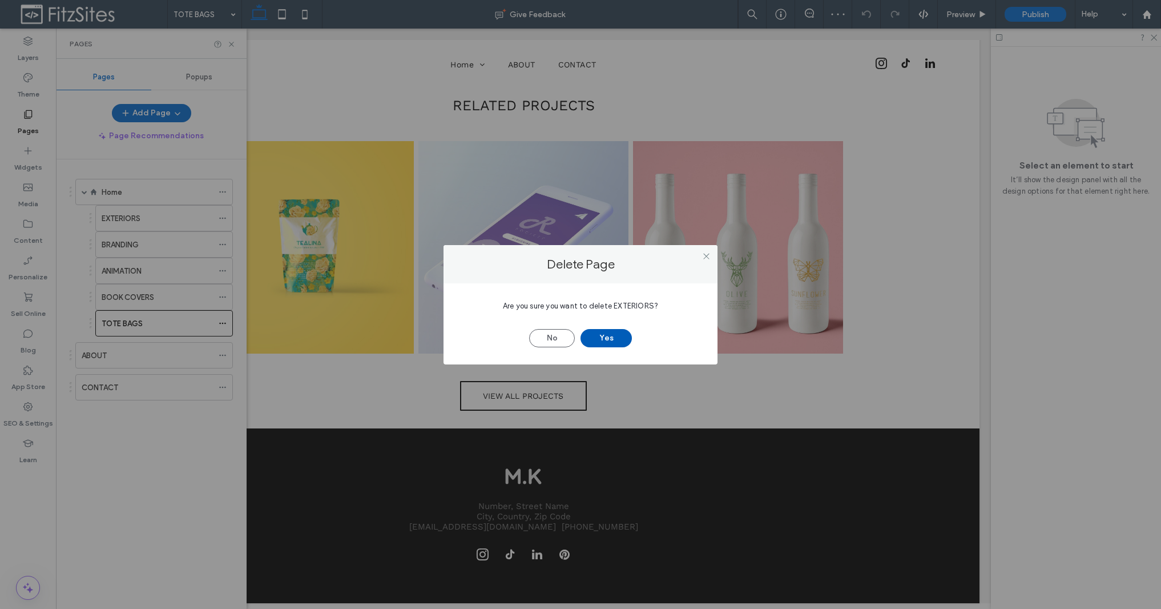
click at [605, 342] on button "Yes" at bounding box center [606, 338] width 51 height 18
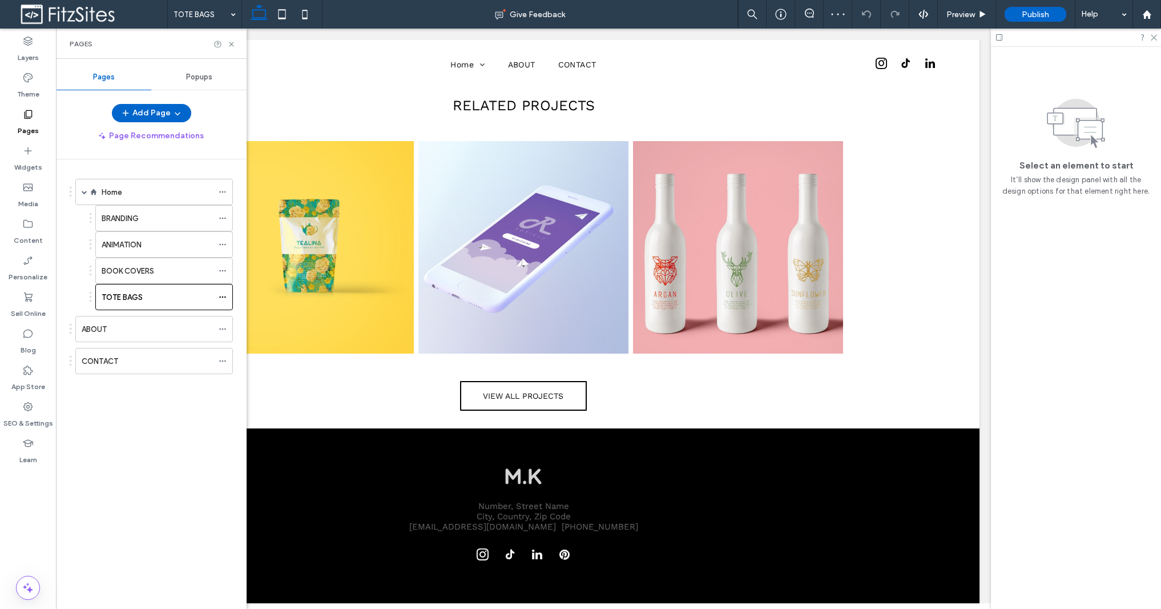
click at [223, 218] on icon at bounding box center [223, 218] width 8 height 8
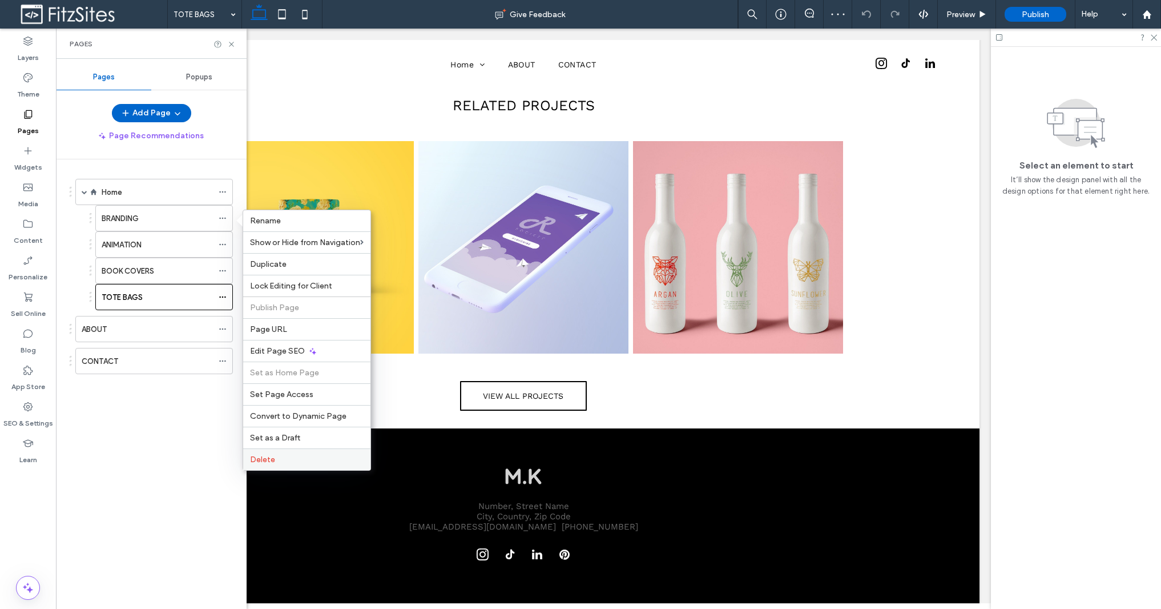
click at [321, 453] on div "Delete" at bounding box center [306, 459] width 127 height 22
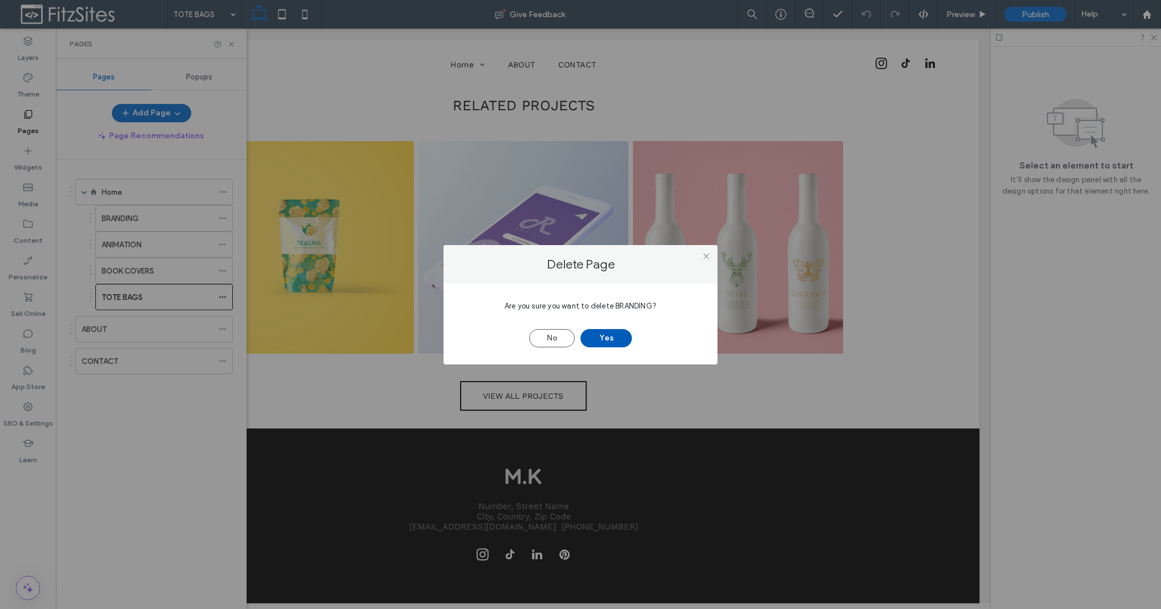
click at [595, 339] on button "Yes" at bounding box center [606, 338] width 51 height 18
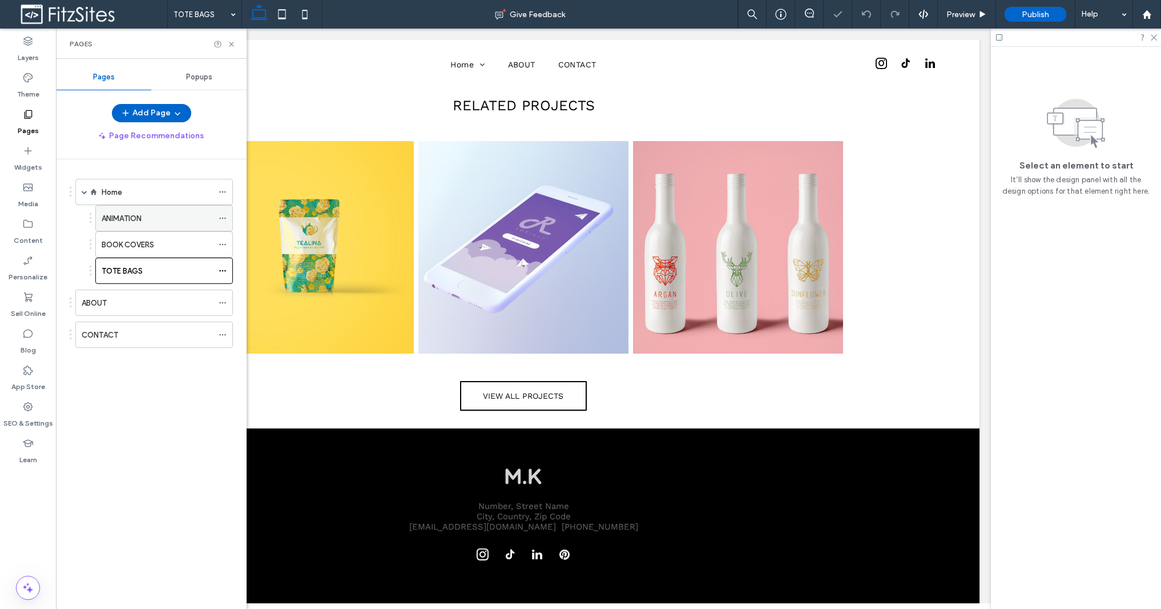
click at [221, 217] on icon at bounding box center [223, 218] width 8 height 8
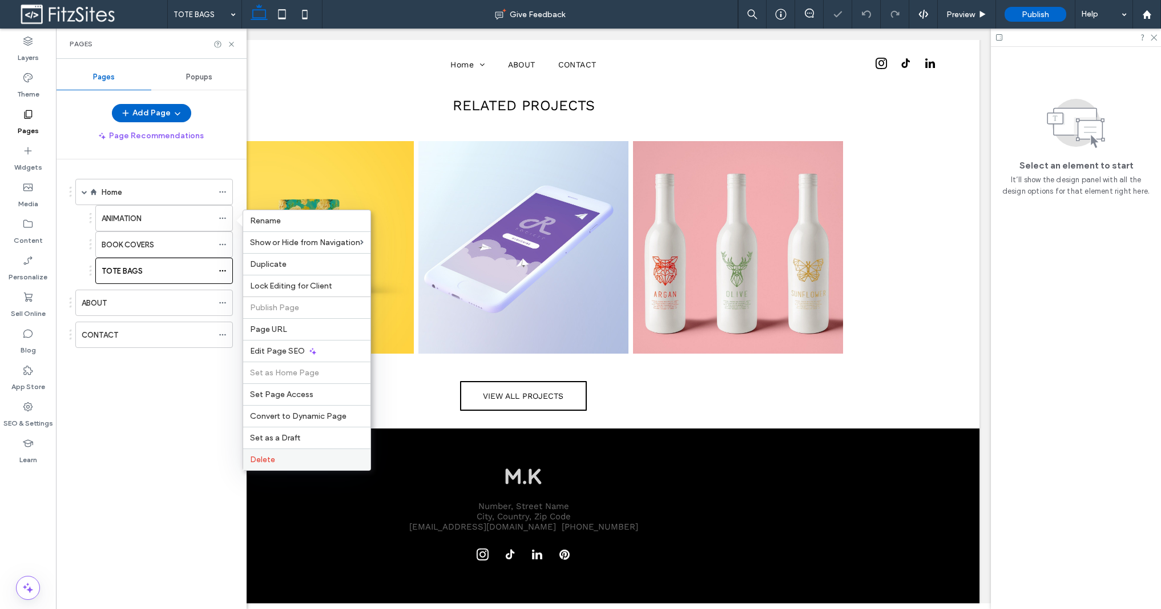
click at [288, 454] on label "Delete" at bounding box center [307, 459] width 114 height 10
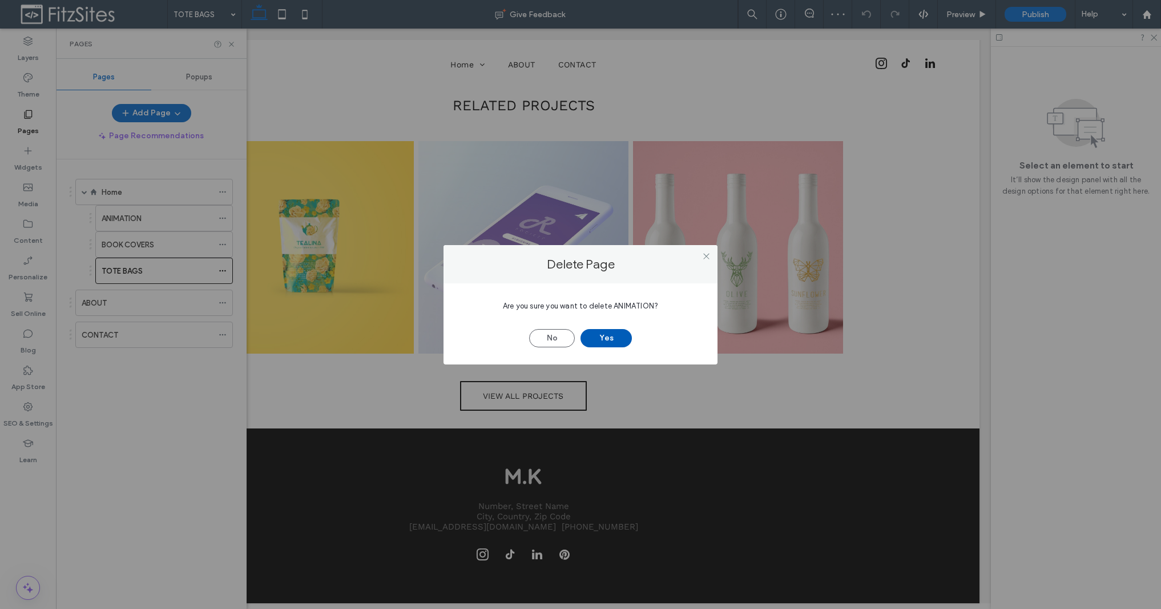
click at [606, 346] on button "Yes" at bounding box center [606, 338] width 51 height 18
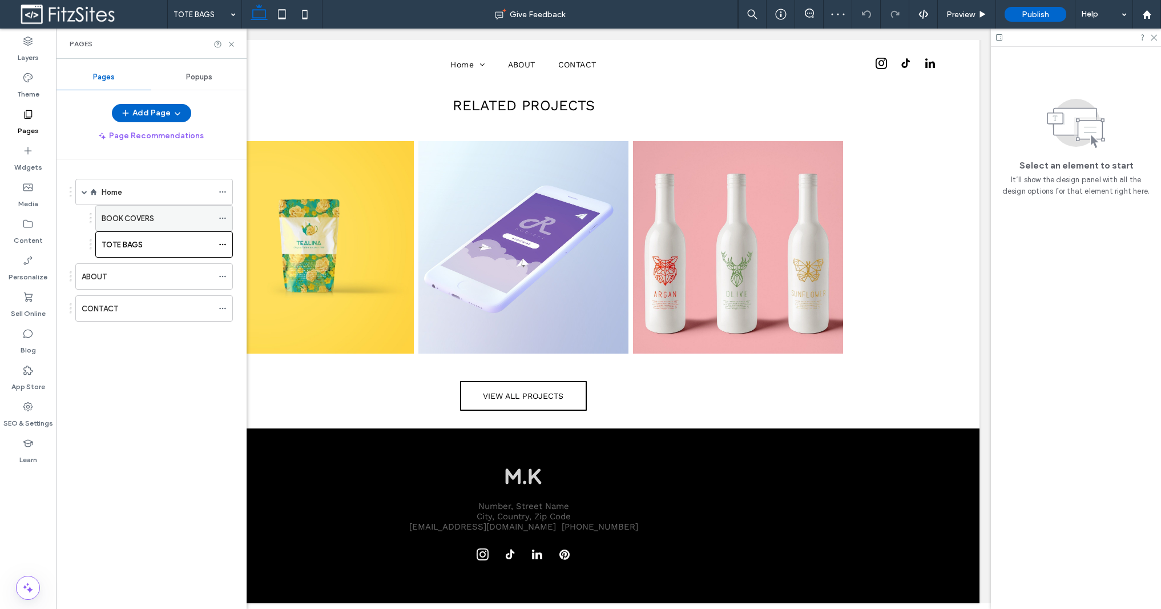
click at [221, 220] on icon at bounding box center [223, 218] width 8 height 8
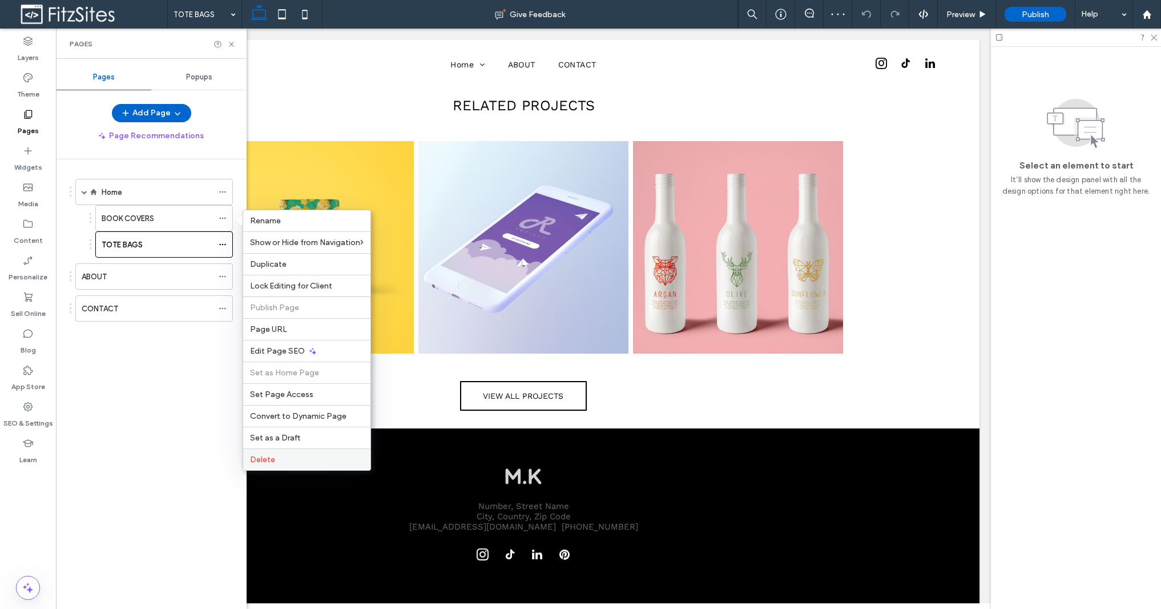
click at [281, 453] on div "Delete" at bounding box center [306, 459] width 127 height 22
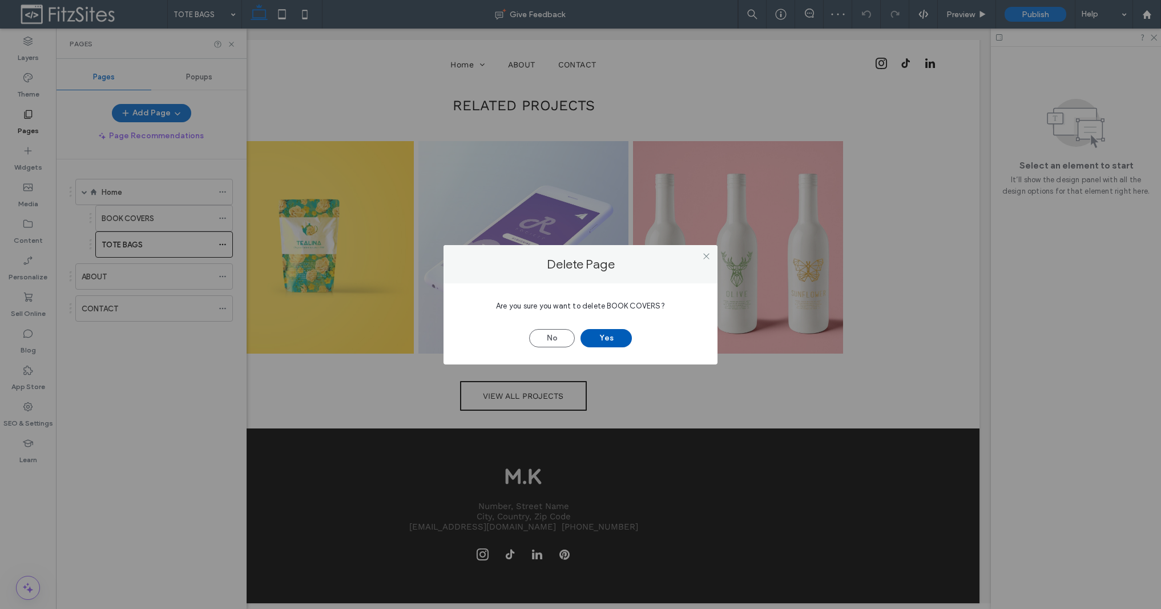
click at [616, 342] on button "Yes" at bounding box center [606, 338] width 51 height 18
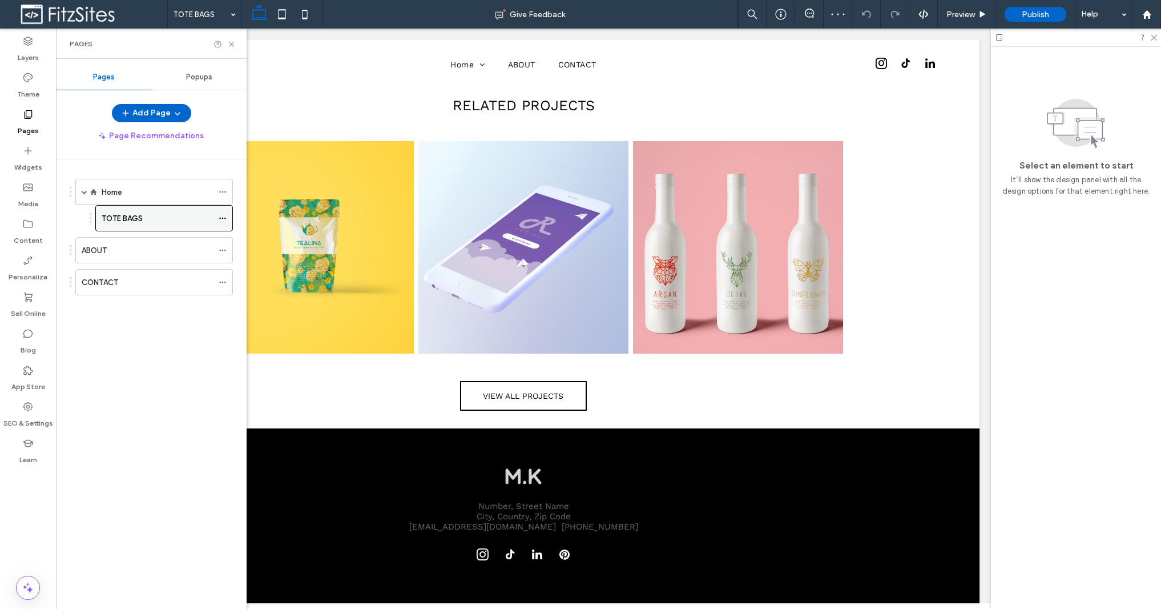
click at [227, 217] on div at bounding box center [226, 218] width 14 height 17
click at [223, 219] on icon at bounding box center [223, 218] width 8 height 8
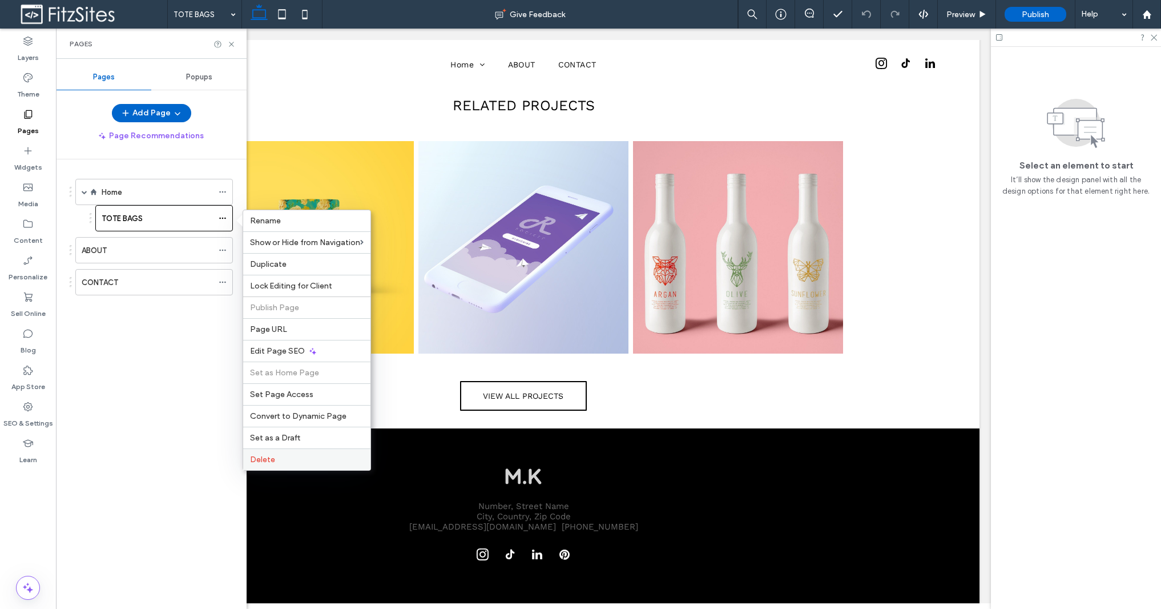
click at [276, 457] on label "Delete" at bounding box center [307, 459] width 114 height 10
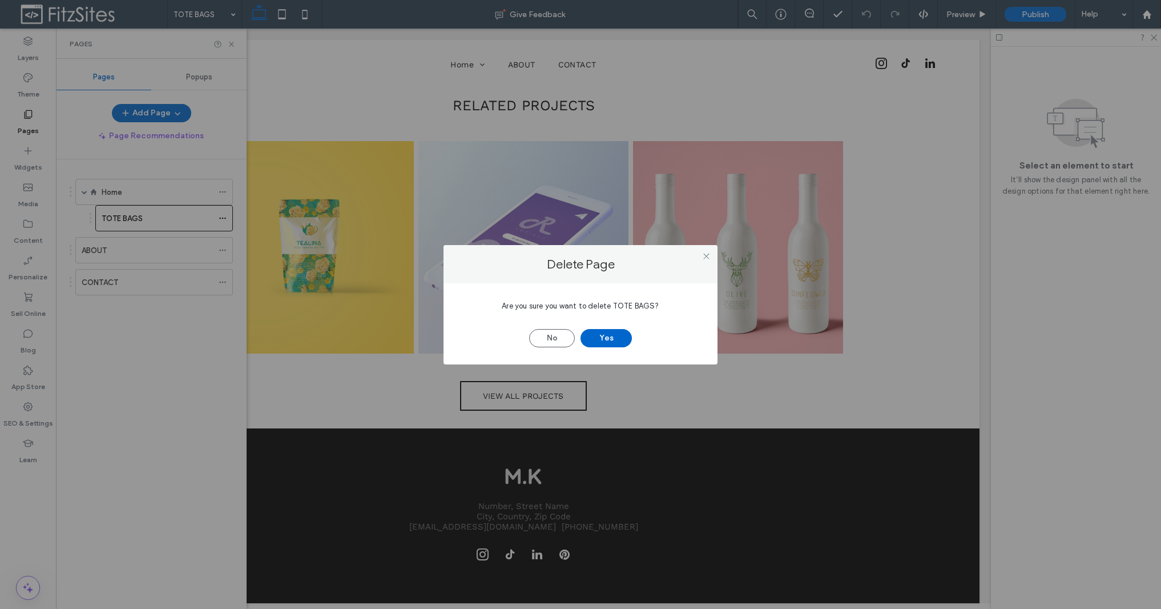
drag, startPoint x: 613, startPoint y: 334, endPoint x: 523, endPoint y: 336, distance: 90.2
click at [613, 334] on button "Yes" at bounding box center [606, 338] width 51 height 18
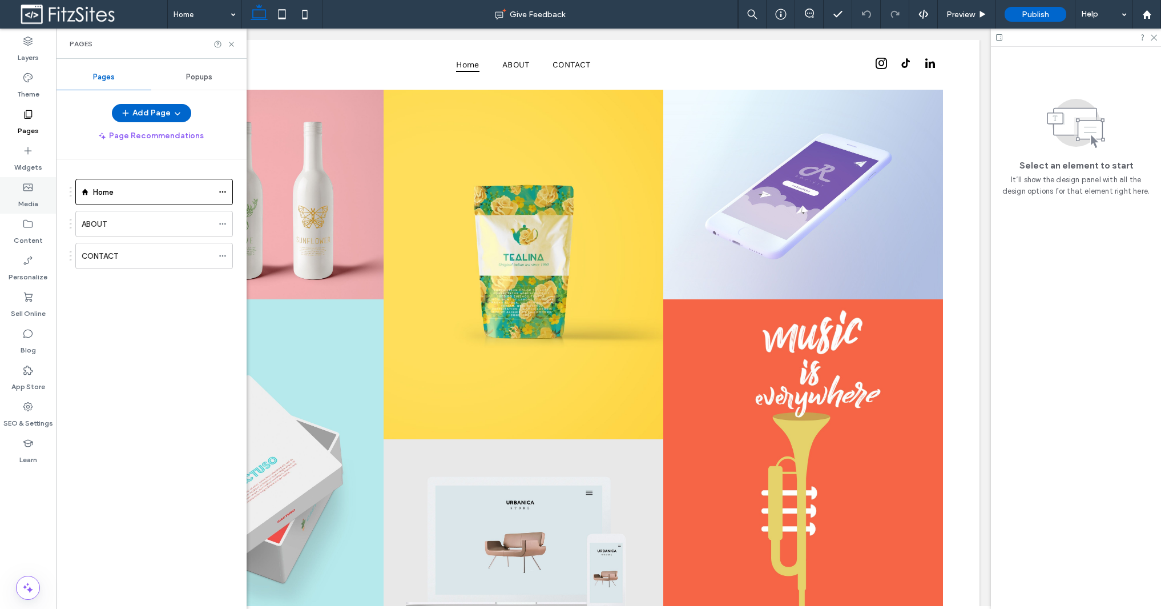
drag, startPoint x: 232, startPoint y: 43, endPoint x: 31, endPoint y: 195, distance: 252.7
click at [232, 43] on icon at bounding box center [231, 44] width 9 height 9
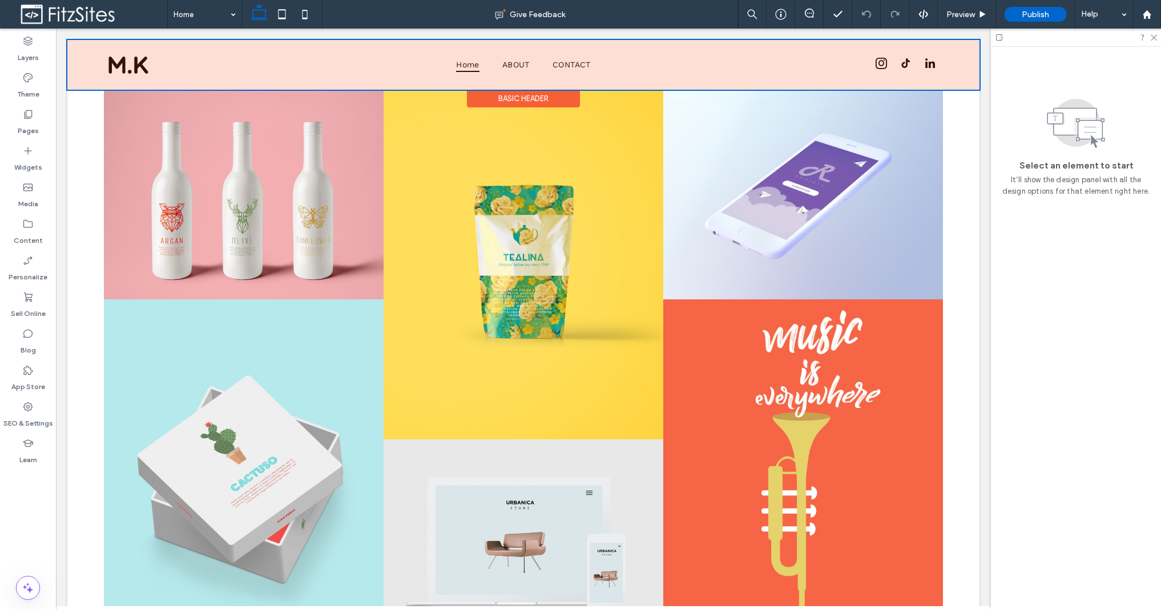
click at [883, 68] on div at bounding box center [523, 65] width 912 height 50
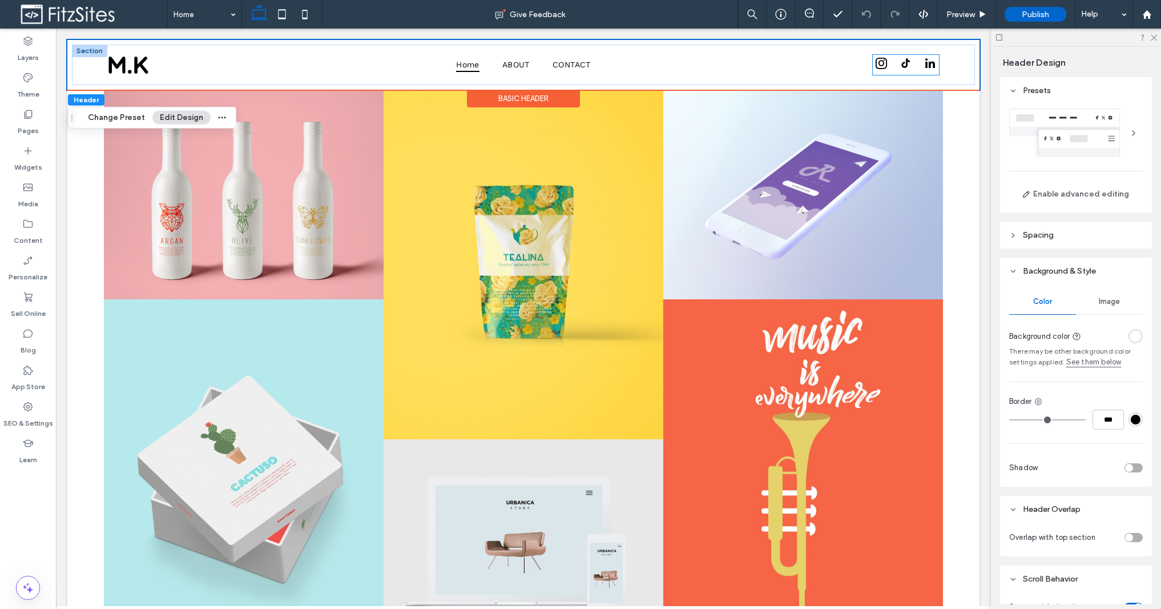
click at [891, 63] on div at bounding box center [906, 65] width 66 height 20
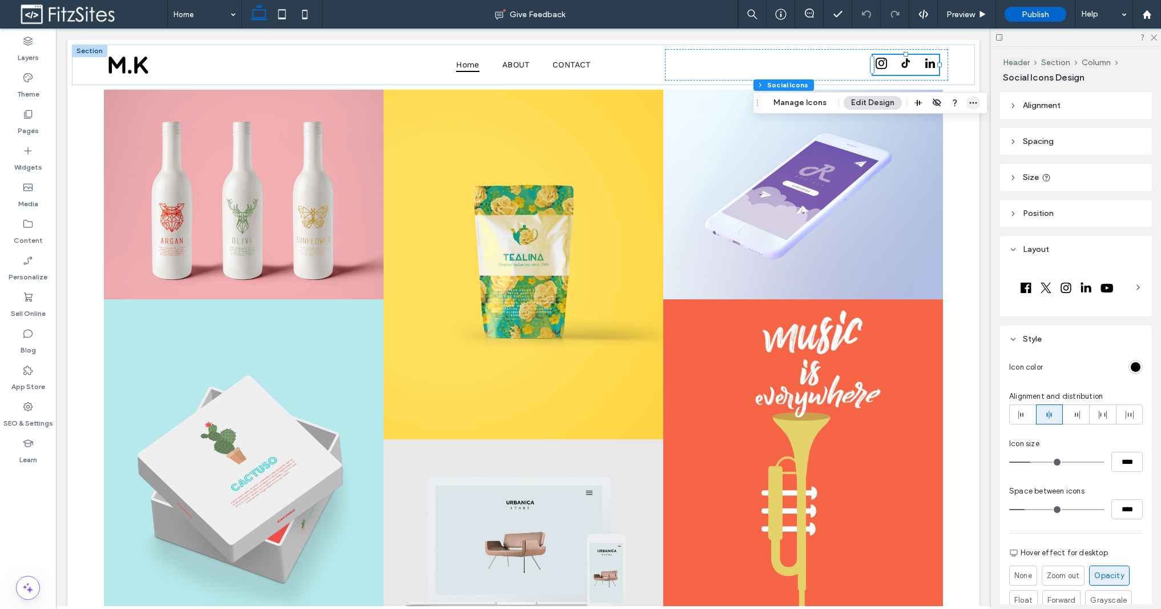
click at [970, 103] on use "button" at bounding box center [973, 103] width 7 height 2
click at [966, 100] on span "button" at bounding box center [973, 103] width 14 height 14
click at [969, 99] on icon "button" at bounding box center [973, 102] width 9 height 9
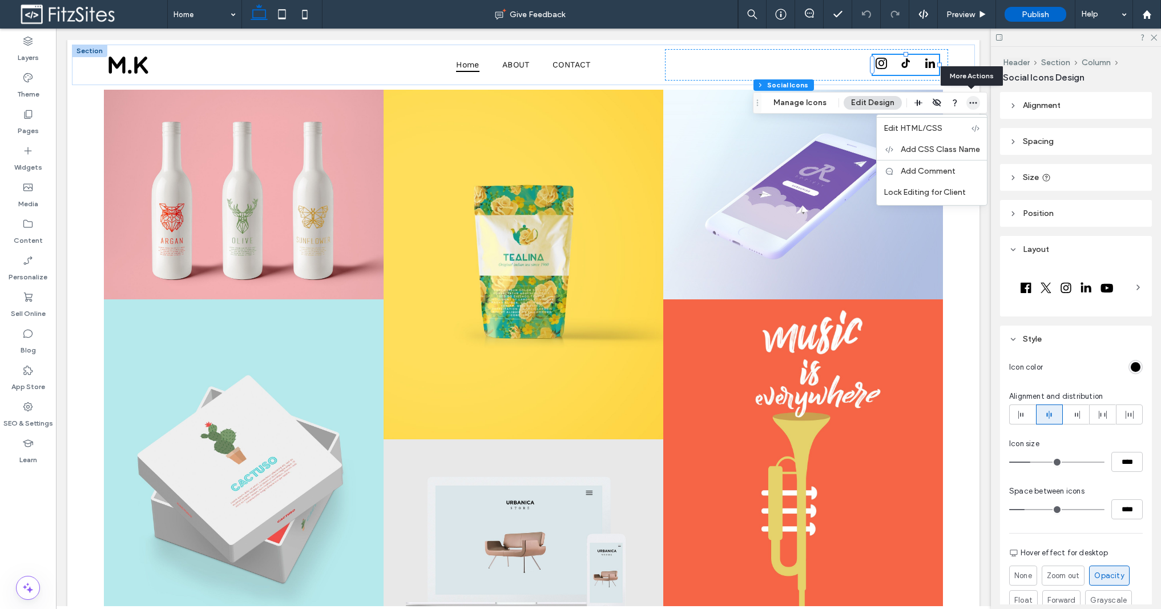
click at [969, 99] on icon "button" at bounding box center [973, 102] width 9 height 9
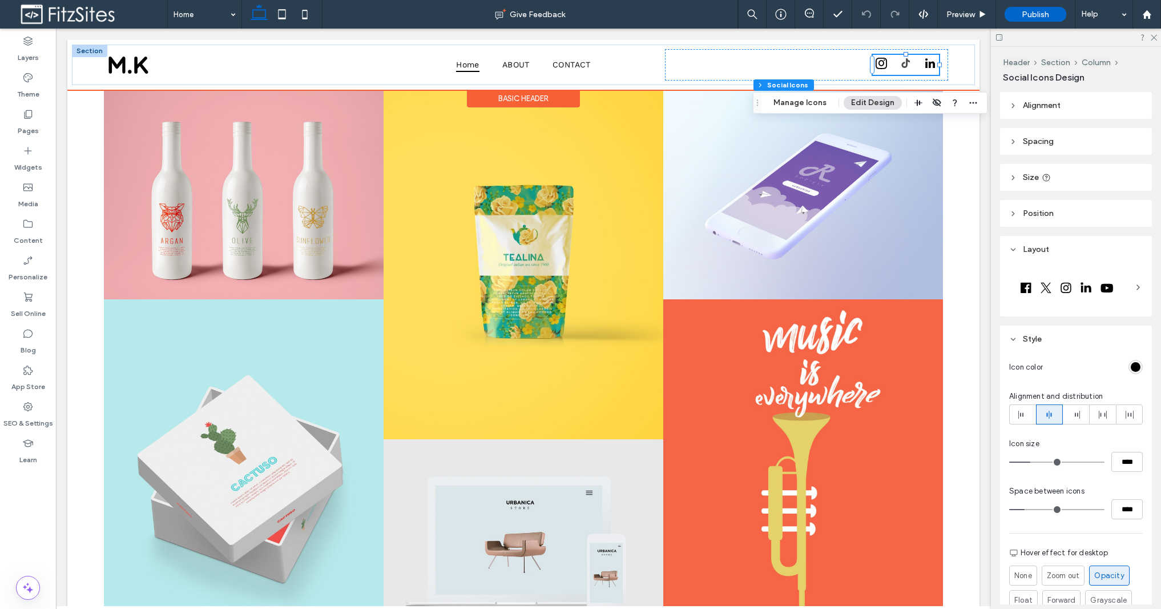
click at [905, 68] on span "tiktok" at bounding box center [905, 63] width 17 height 17
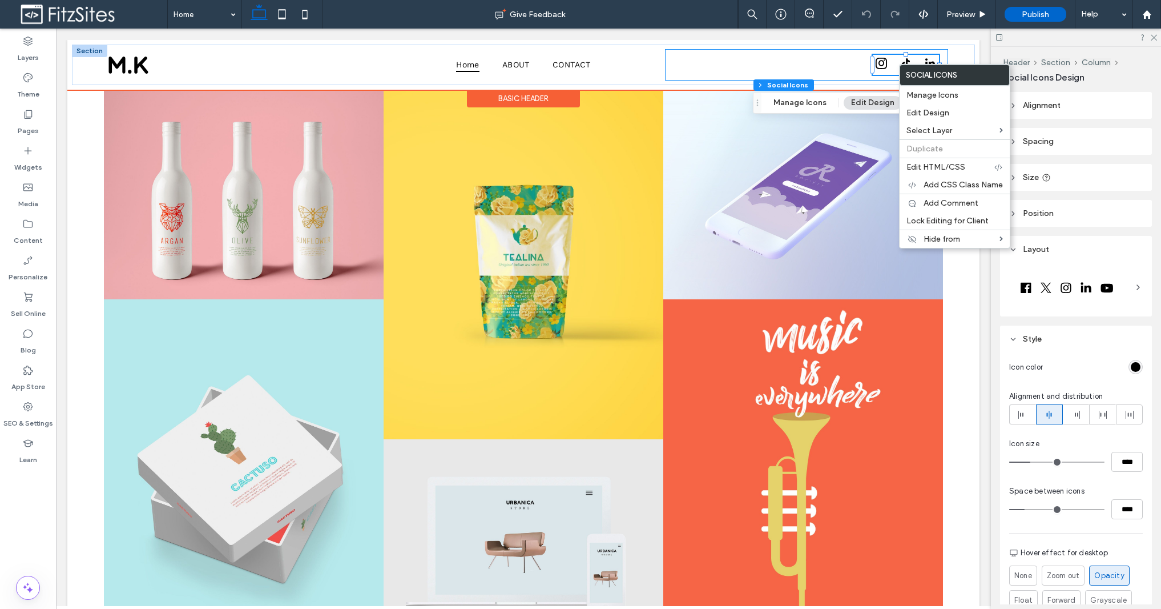
click at [818, 65] on div at bounding box center [806, 64] width 283 height 31
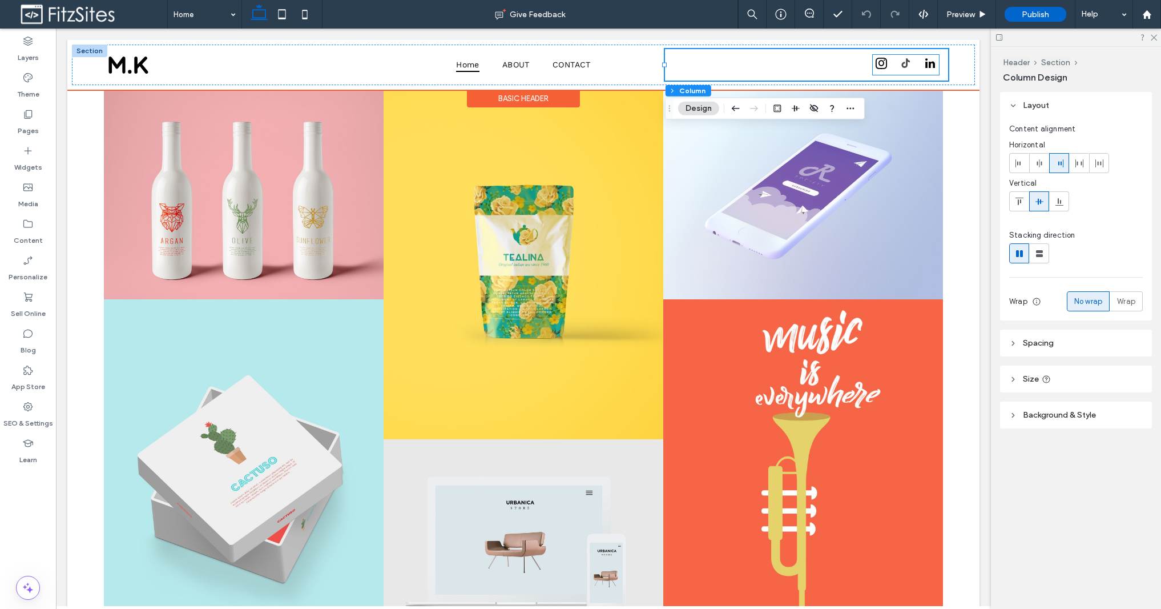
click at [912, 55] on span "tiktok" at bounding box center [905, 63] width 17 height 17
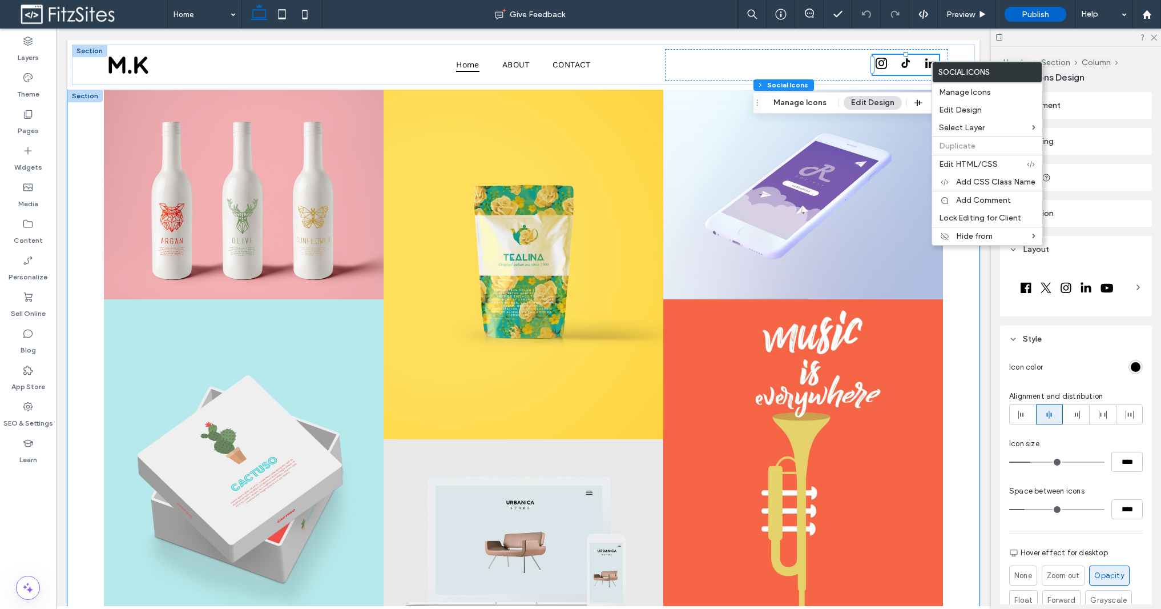
drag, startPoint x: 83, startPoint y: 224, endPoint x: 91, endPoint y: 249, distance: 26.9
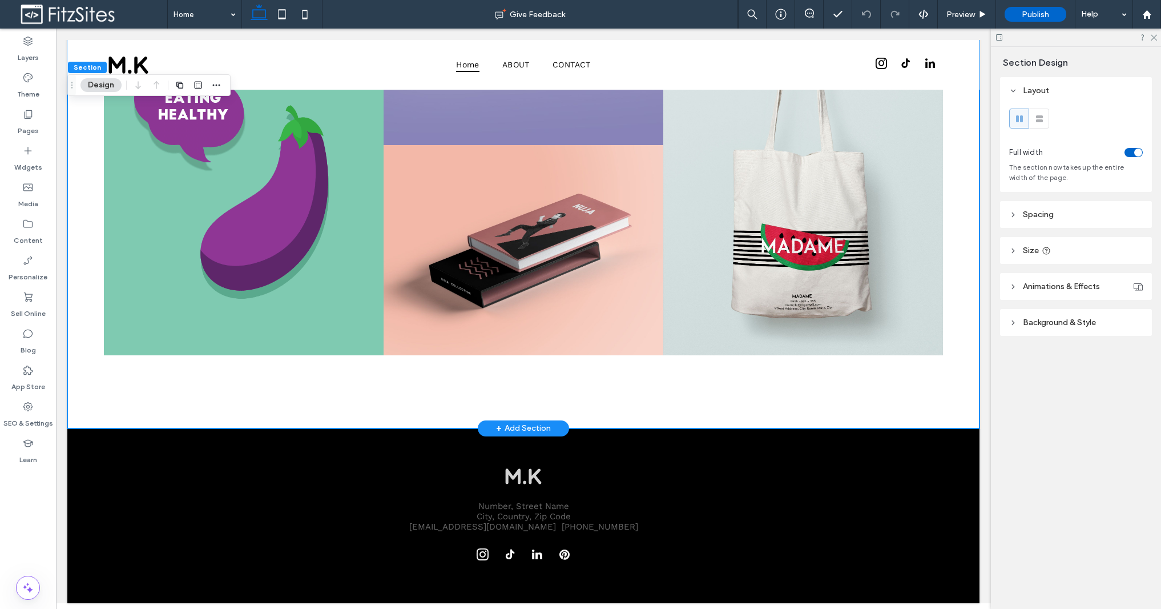
scroll to position [851, 0]
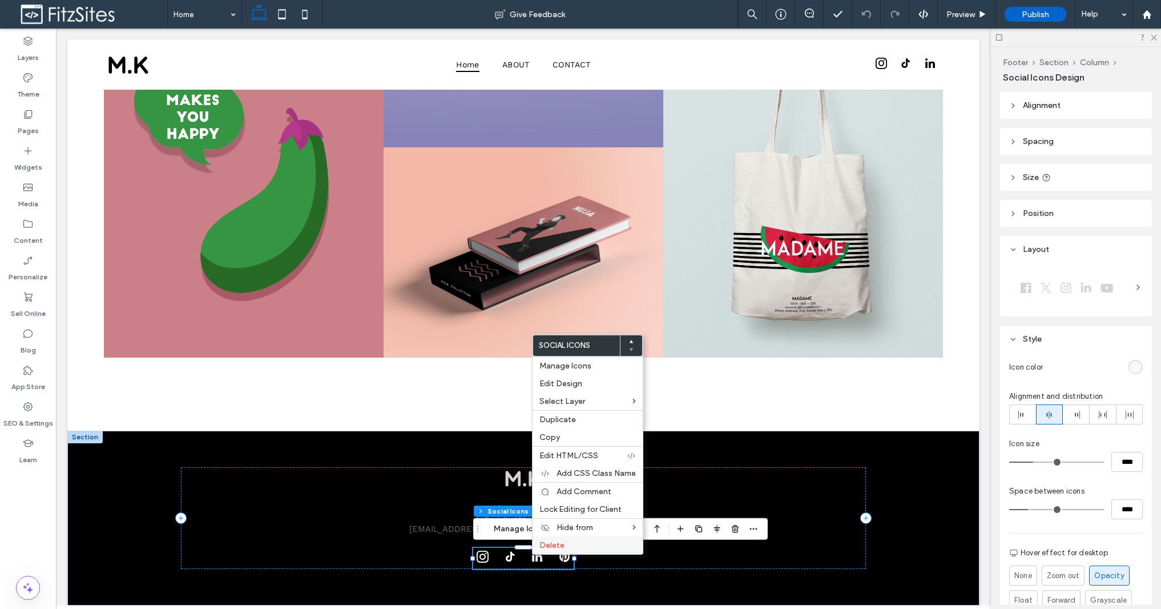
click at [571, 543] on label "Delete" at bounding box center [587, 545] width 96 height 10
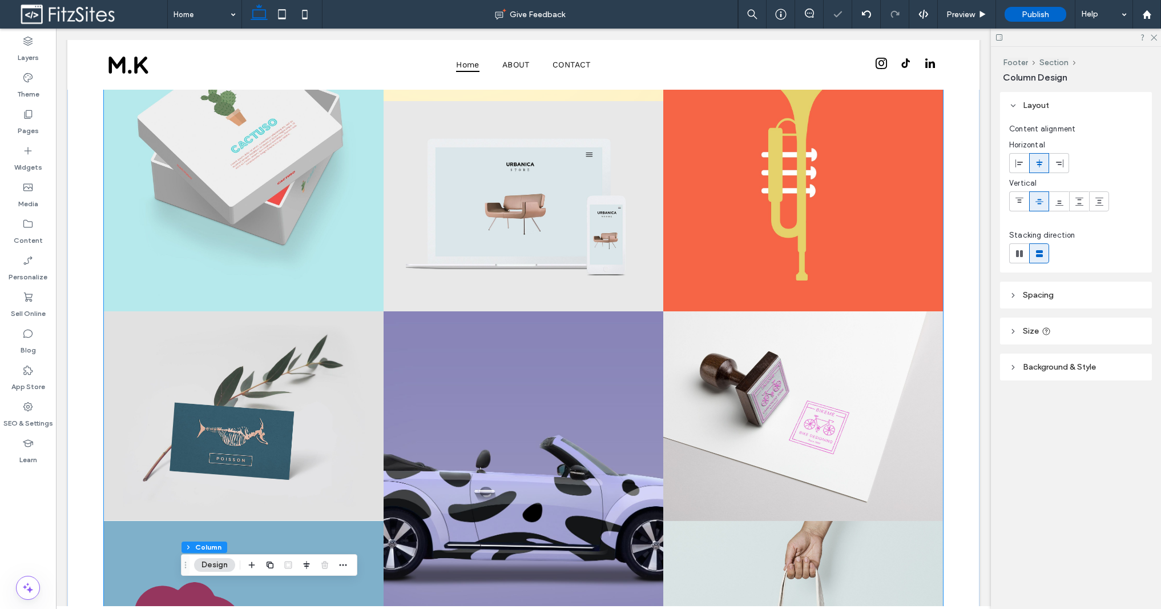
scroll to position [0, 0]
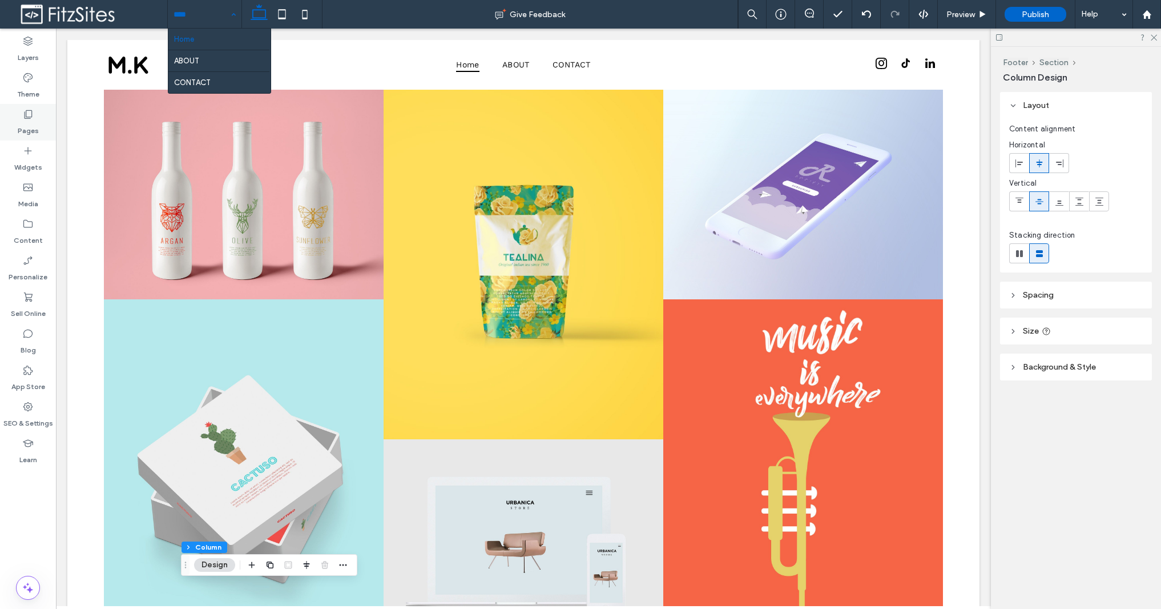
click at [31, 120] on label "Pages" at bounding box center [28, 128] width 21 height 16
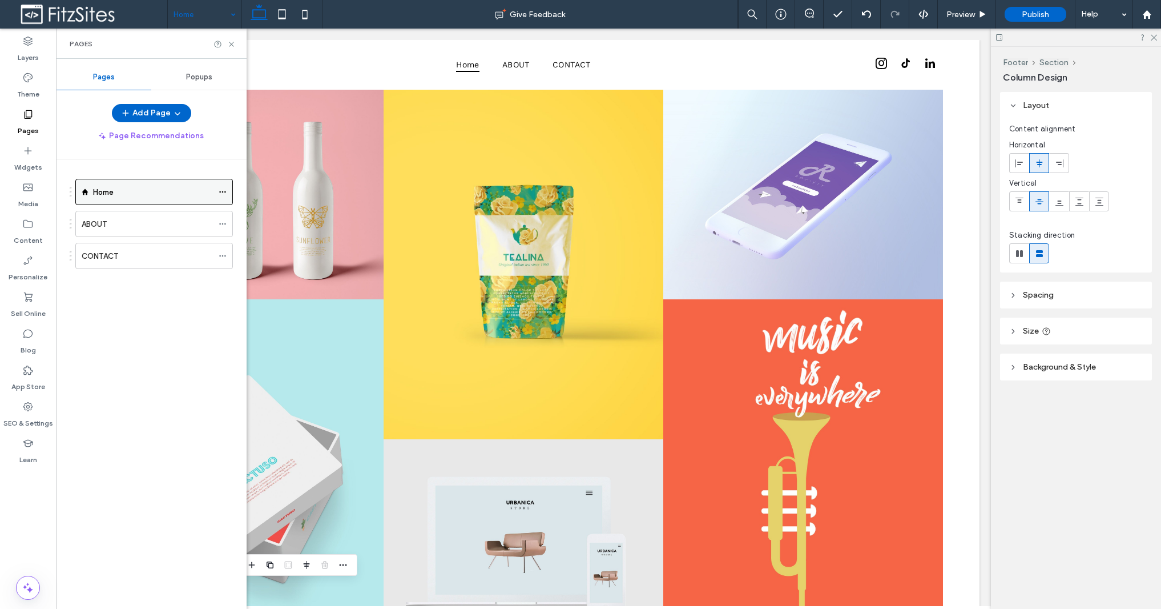
click at [225, 194] on icon at bounding box center [223, 192] width 8 height 8
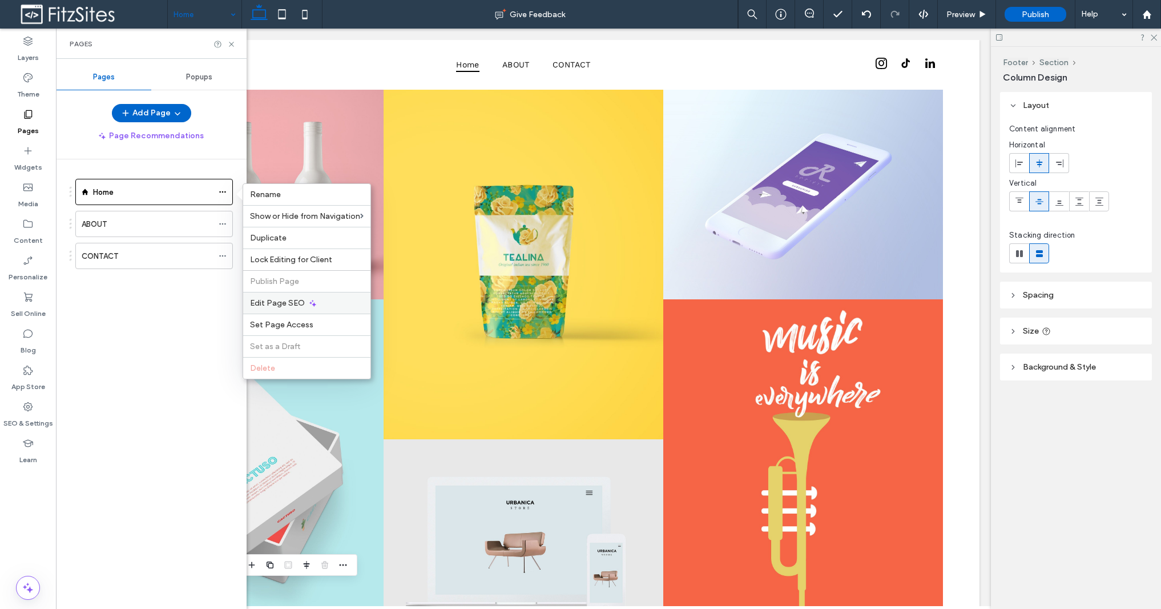
click at [289, 305] on span "Edit Page SEO" at bounding box center [277, 303] width 55 height 10
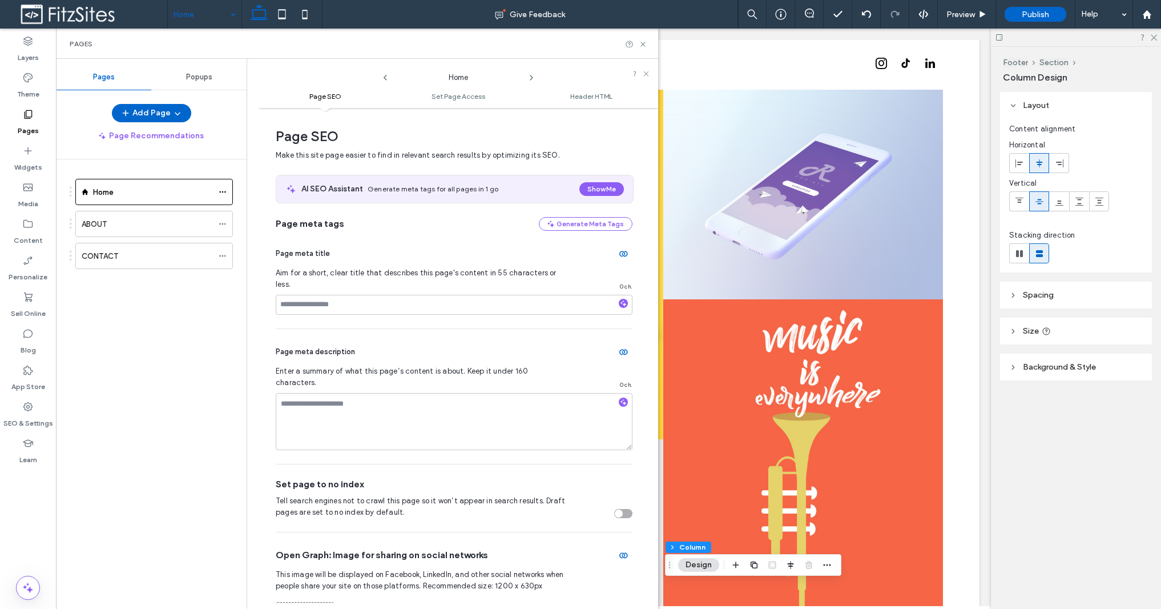
click at [530, 75] on icon at bounding box center [531, 77] width 9 height 9
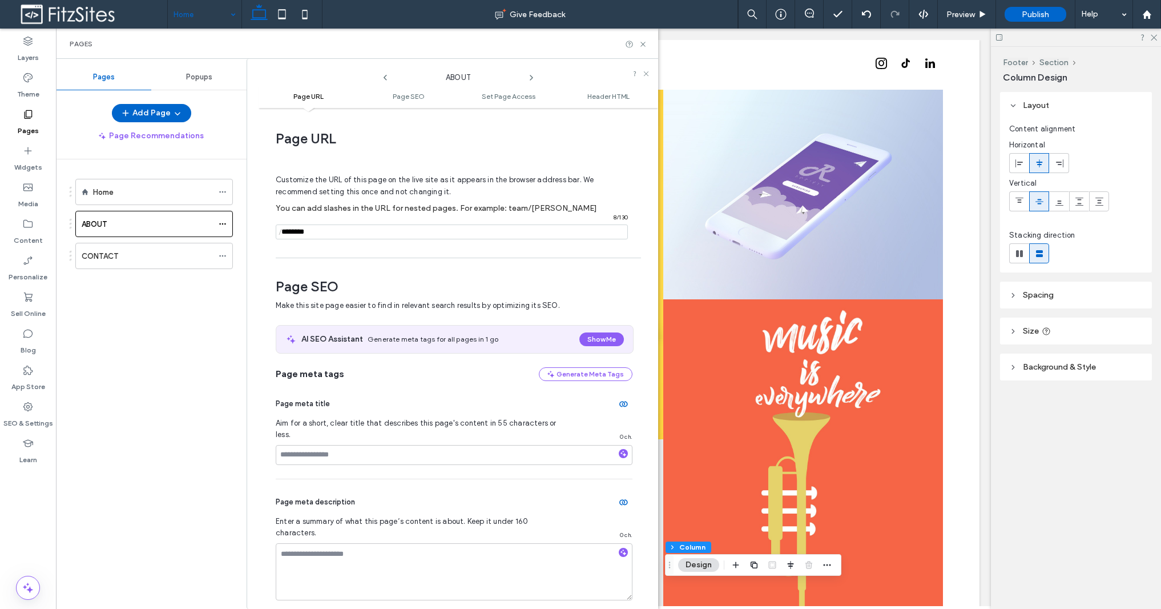
click at [299, 233] on input "notEmpty" at bounding box center [452, 231] width 352 height 15
type input "*****"
click at [388, 77] on icon at bounding box center [385, 77] width 9 height 9
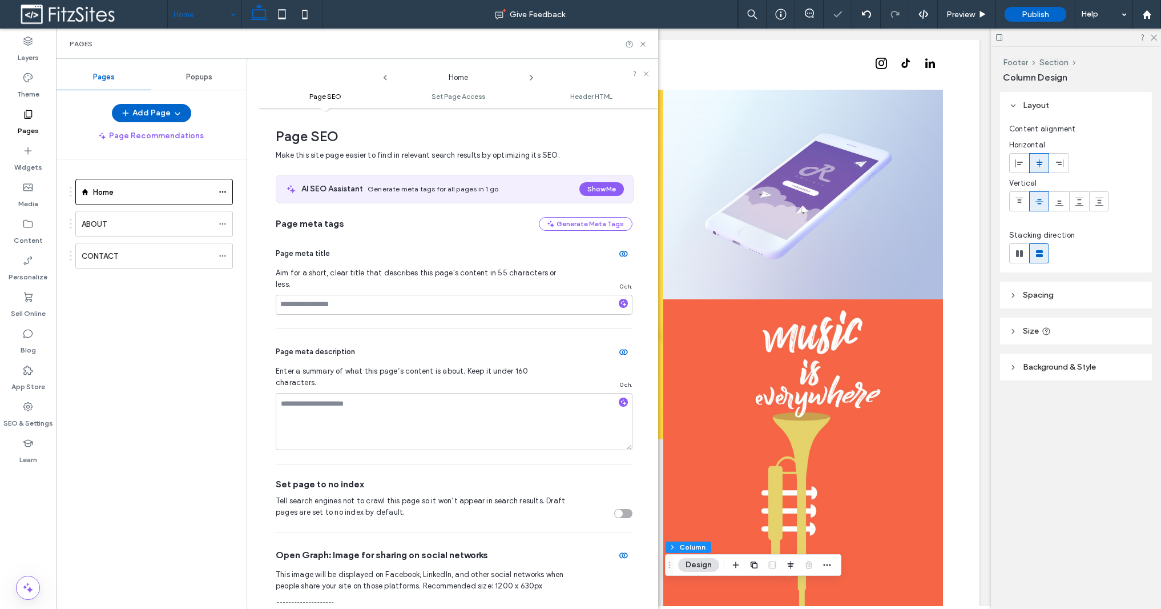
click at [529, 79] on icon at bounding box center [531, 77] width 9 height 9
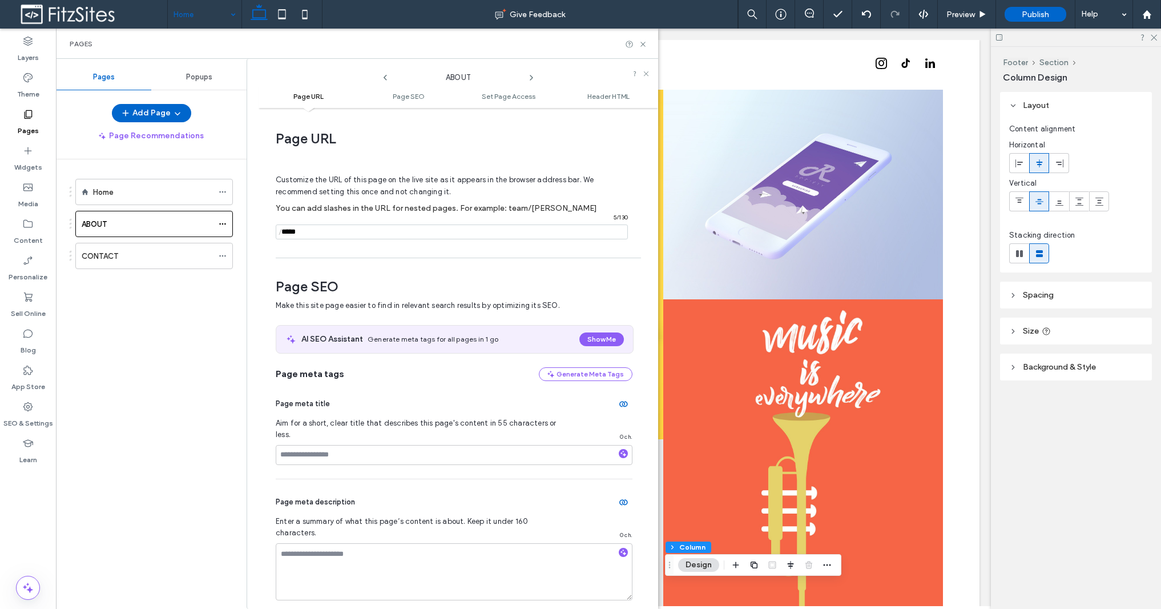
click at [530, 79] on icon at bounding box center [531, 77] width 9 height 9
click at [646, 47] on icon at bounding box center [643, 44] width 9 height 9
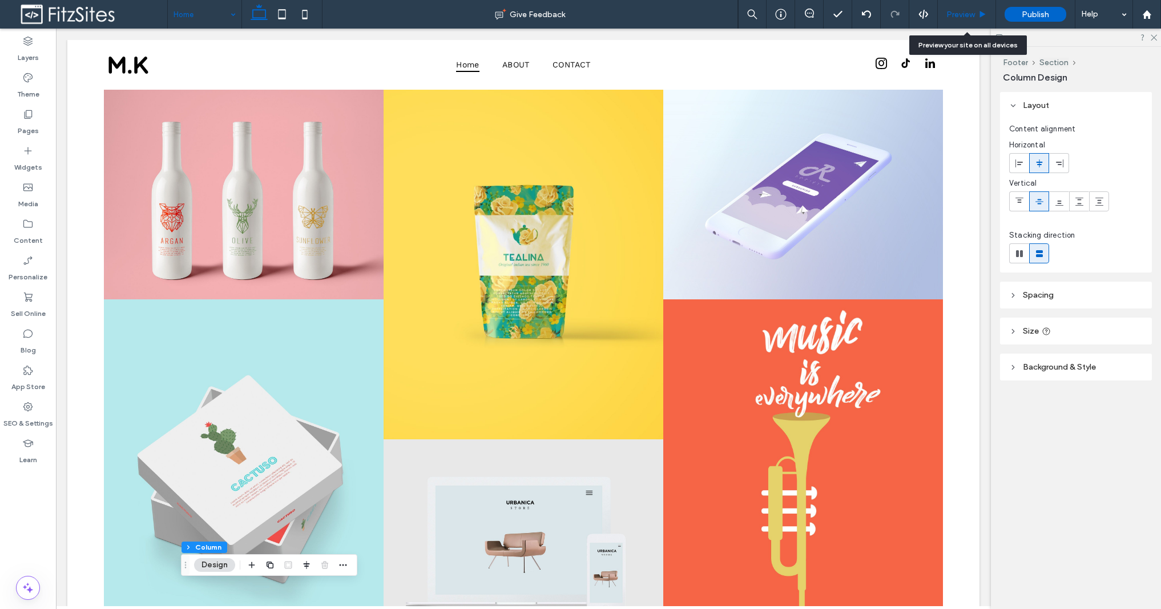
click at [964, 18] on span "Preview" at bounding box center [960, 15] width 29 height 10
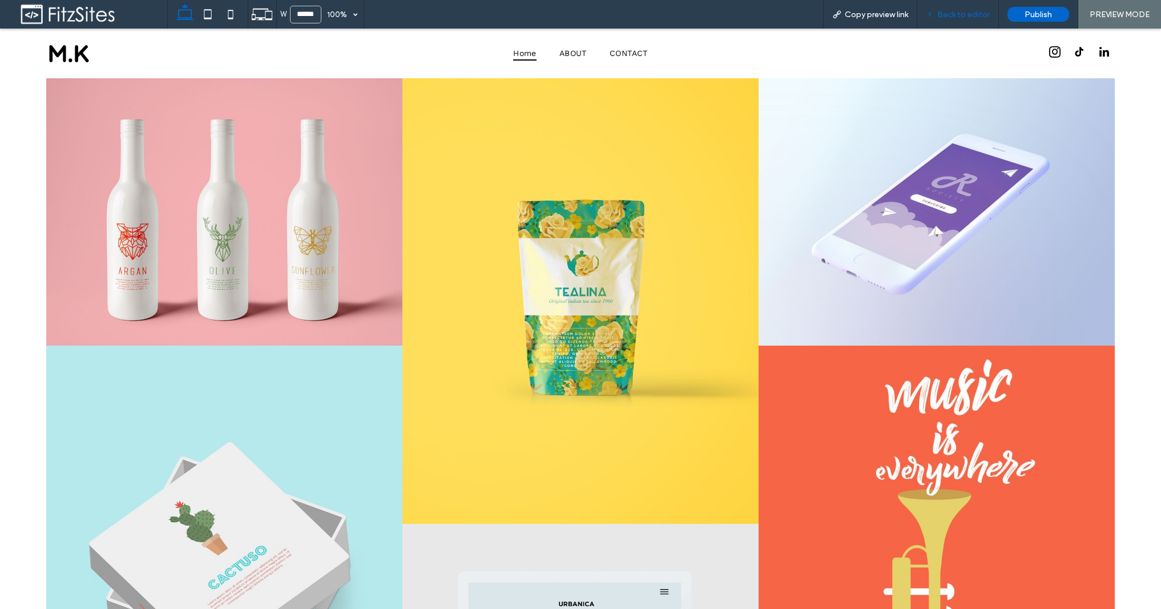
click at [971, 14] on span "Back to editor" at bounding box center [963, 15] width 53 height 10
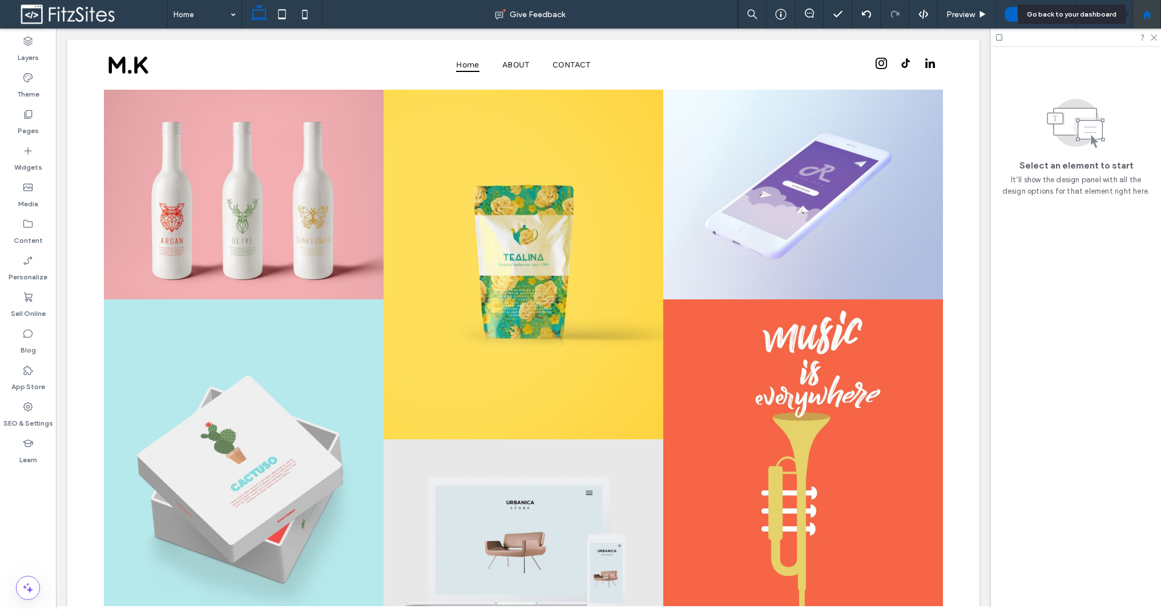
click at [1013, 10] on icon at bounding box center [1147, 15] width 10 height 10
